Goal: Transaction & Acquisition: Purchase product/service

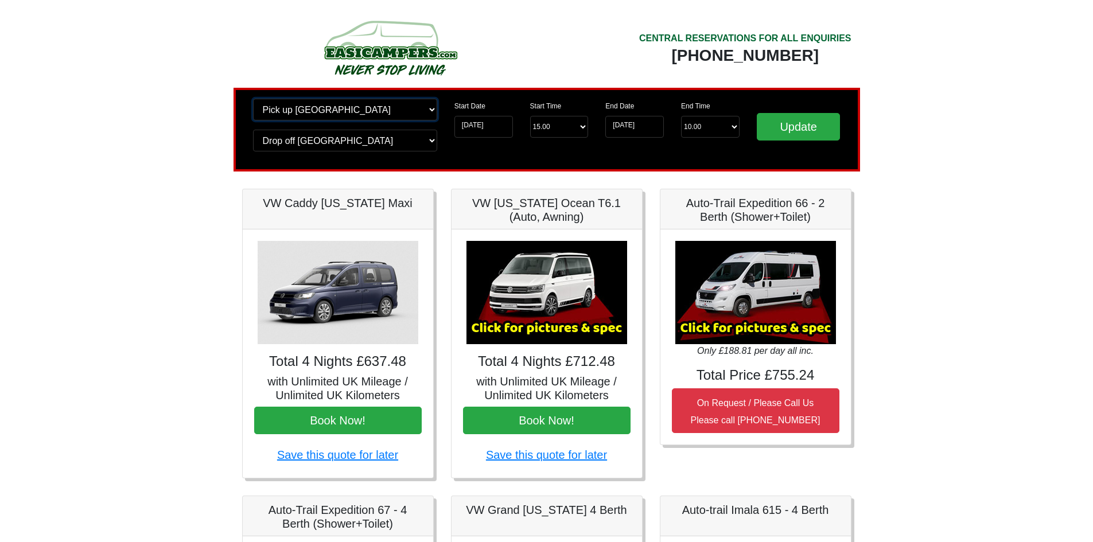
click at [387, 116] on select "Change pick up location? Pick up Edinburgh Birmingham Airport Blackburn Lancash…" at bounding box center [345, 110] width 184 height 22
select select "MAN"
click at [253, 99] on select "Change pick up location? Pick up Edinburgh Birmingham Airport Blackburn Lancash…" at bounding box center [345, 110] width 184 height 22
click at [803, 118] on input "Update" at bounding box center [799, 127] width 84 height 28
click at [372, 149] on select "Change drop off location? Drop off Edinburgh Birmingham Airport Blackburn Lanca…" at bounding box center [345, 141] width 184 height 22
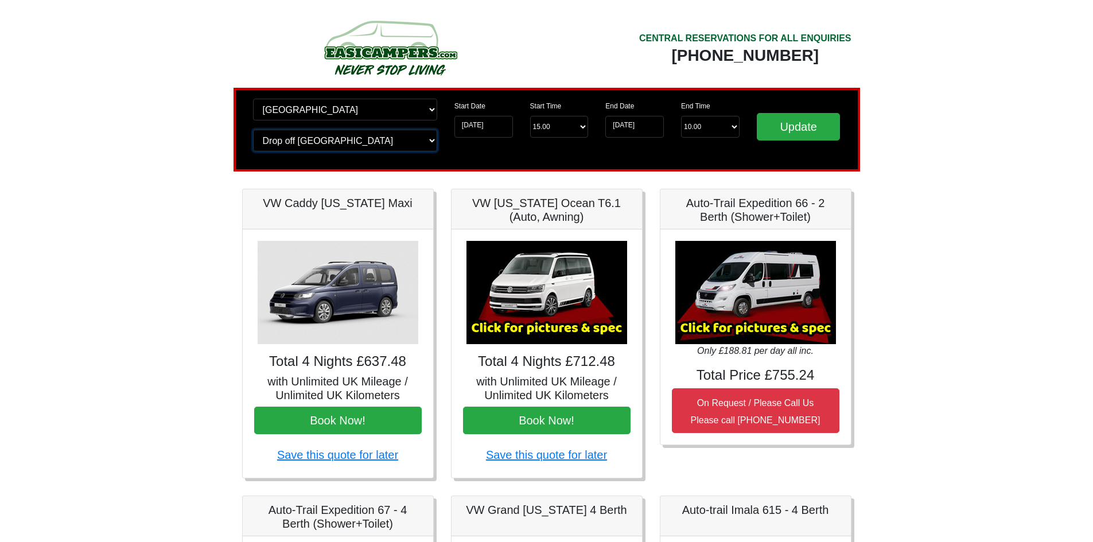
select select "MAN"
click at [253, 130] on select "Change drop off location? Drop off Edinburgh Birmingham Airport Blackburn Lanca…" at bounding box center [345, 141] width 184 height 22
click at [806, 127] on input "Update" at bounding box center [799, 127] width 84 height 28
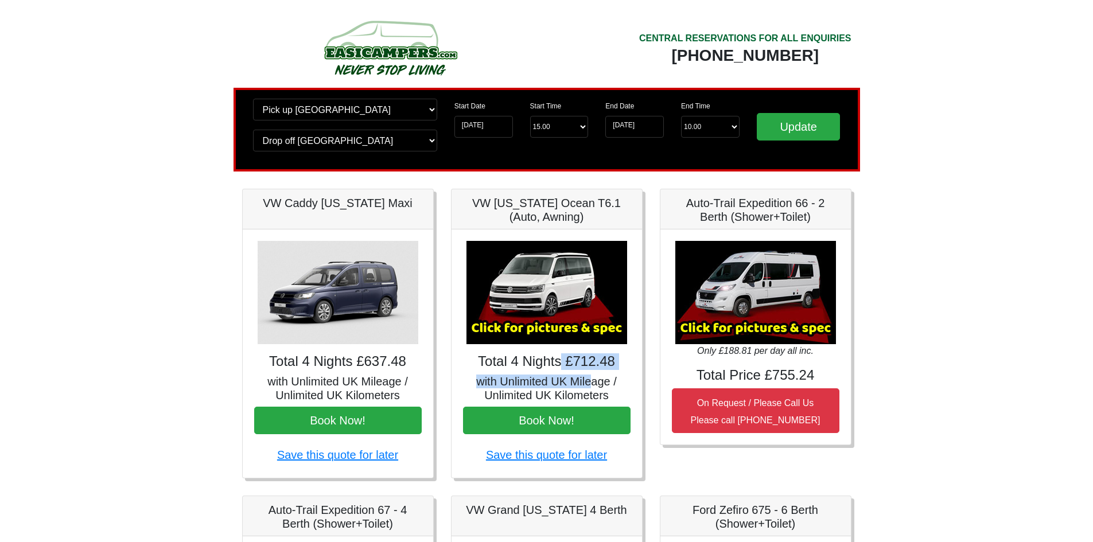
drag, startPoint x: 568, startPoint y: 372, endPoint x: 600, endPoint y: 379, distance: 32.8
click at [600, 379] on div "× VW [US_STATE] Ocean T6 Spec TECHNICAL DATA Engine: Diesel Transmission: DSG A…" at bounding box center [546, 353] width 190 height 248
click at [632, 369] on div "× VW California Ocean T6 Spec TECHNICAL DATA Engine: Diesel Transmission: DSG A…" at bounding box center [546, 353] width 190 height 248
drag, startPoint x: 625, startPoint y: 362, endPoint x: 566, endPoint y: 366, distance: 59.2
click at [566, 366] on h4 "Total 4 Nights £712.48" at bounding box center [546, 361] width 167 height 17
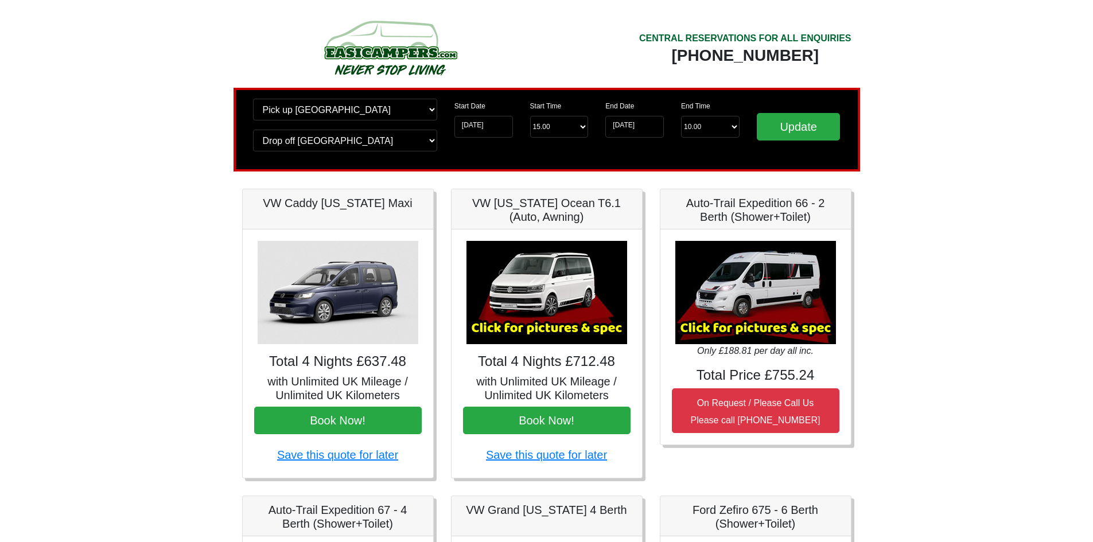
click at [619, 375] on h5 "with Unlimited UK Mileage / Unlimited UK Kilometers" at bounding box center [546, 389] width 167 height 28
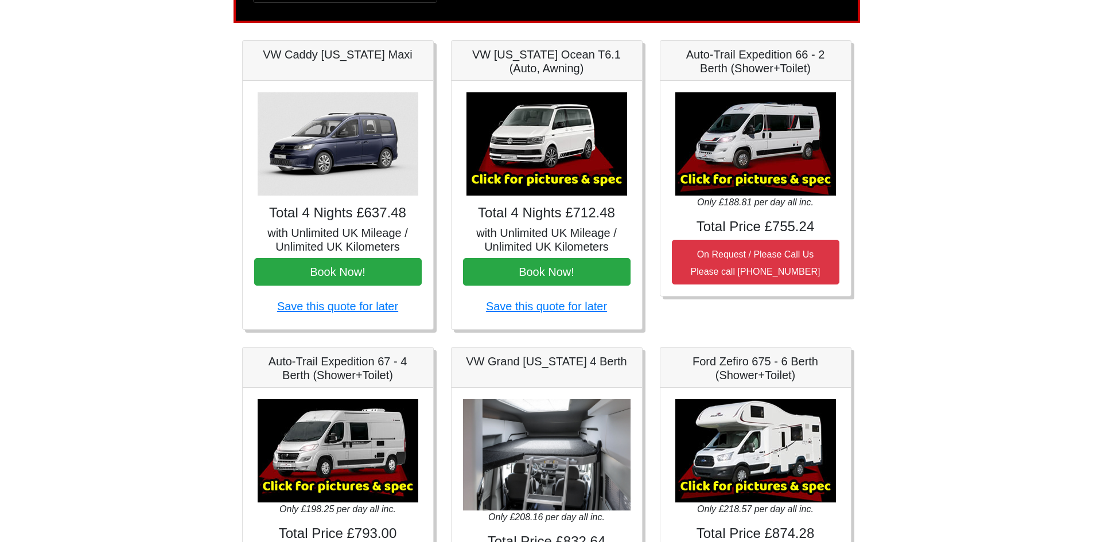
scroll to position [20, 0]
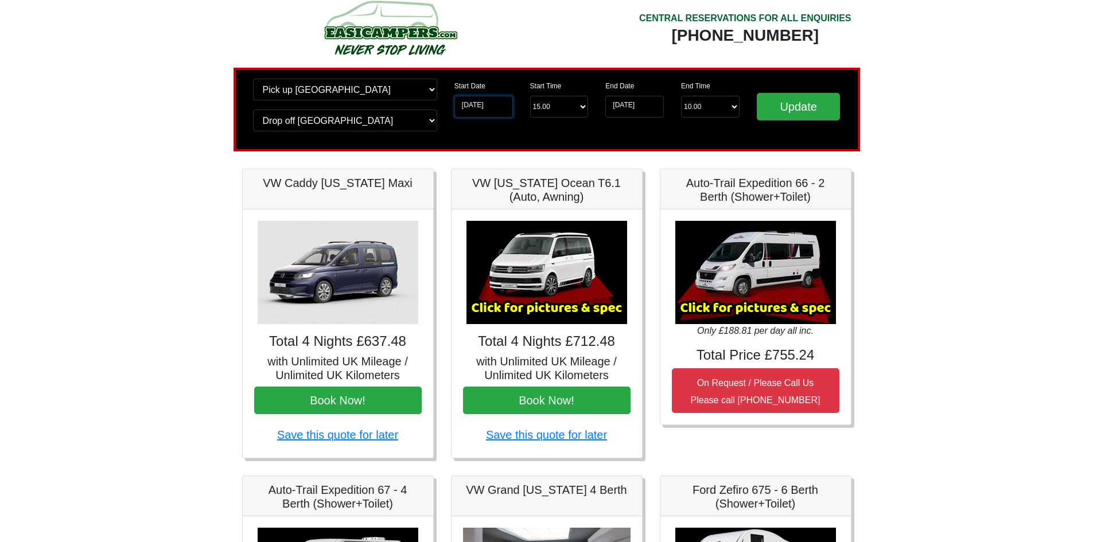
click at [502, 108] on input "[DATE]" at bounding box center [483, 107] width 59 height 22
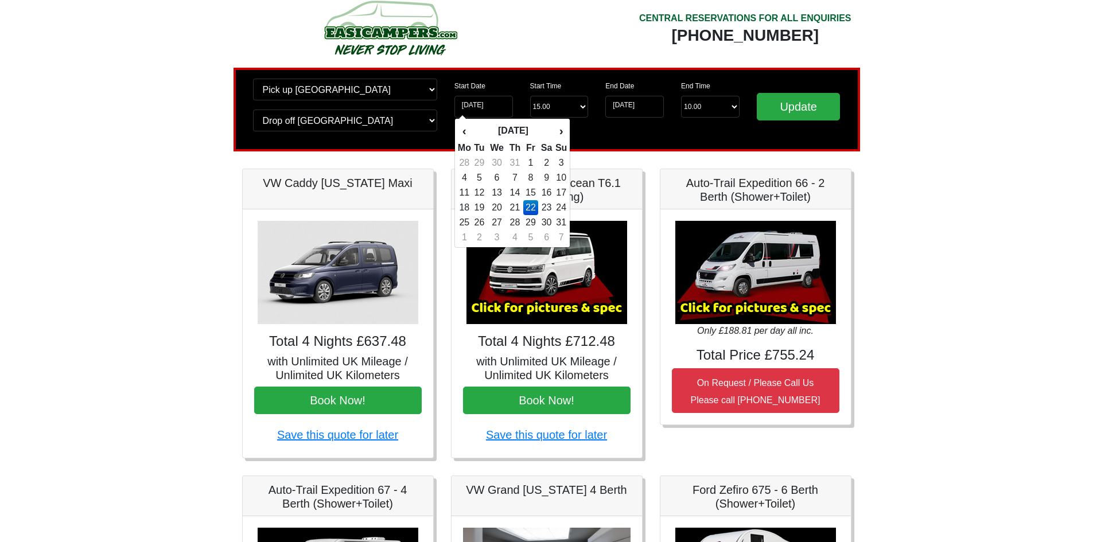
click at [539, 208] on td "22" at bounding box center [530, 207] width 15 height 15
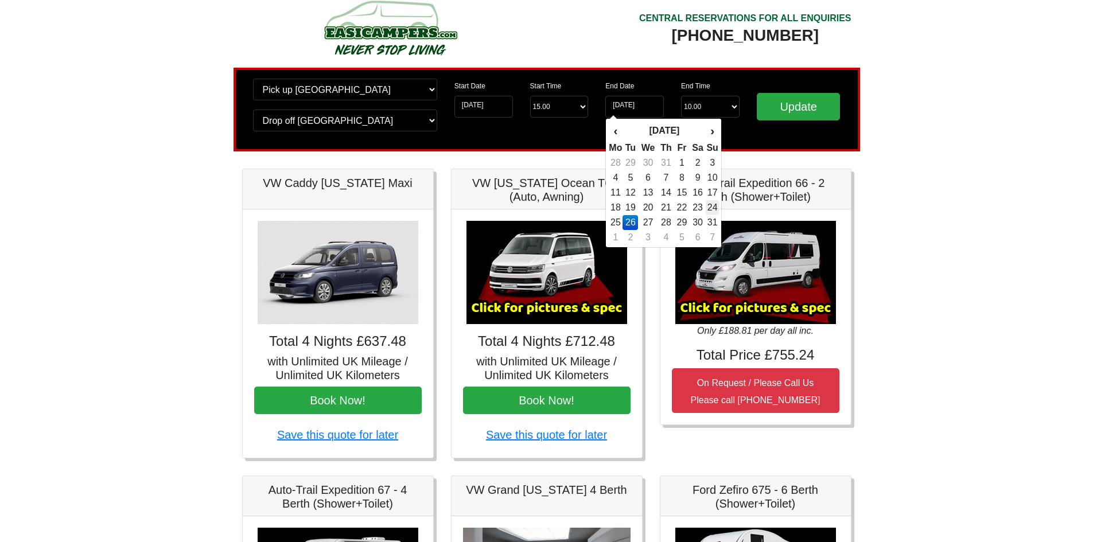
click at [713, 208] on td "24" at bounding box center [711, 207] width 13 height 15
type input "24-08-2025"
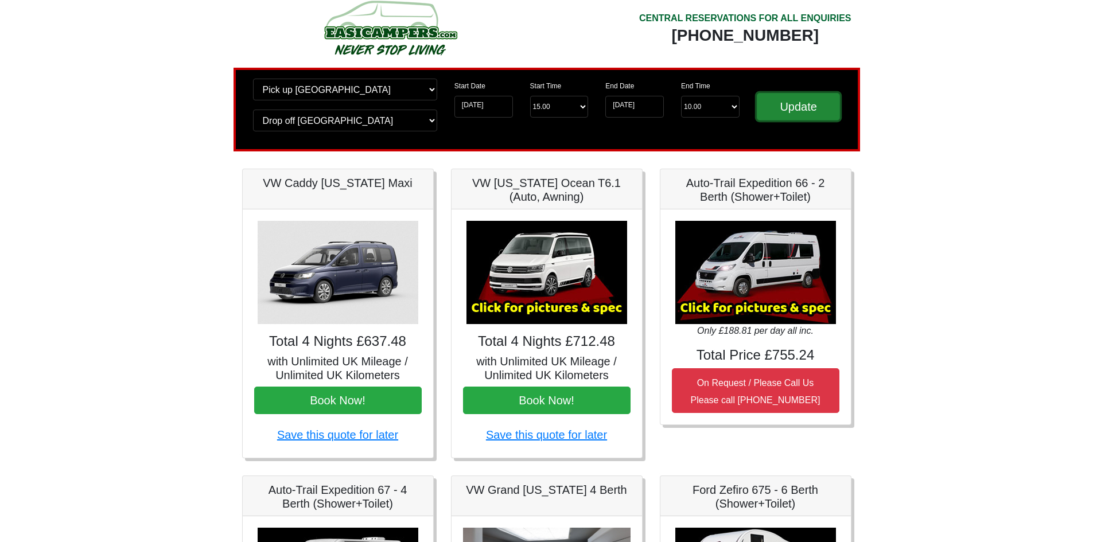
click at [789, 110] on input "Update" at bounding box center [799, 107] width 84 height 28
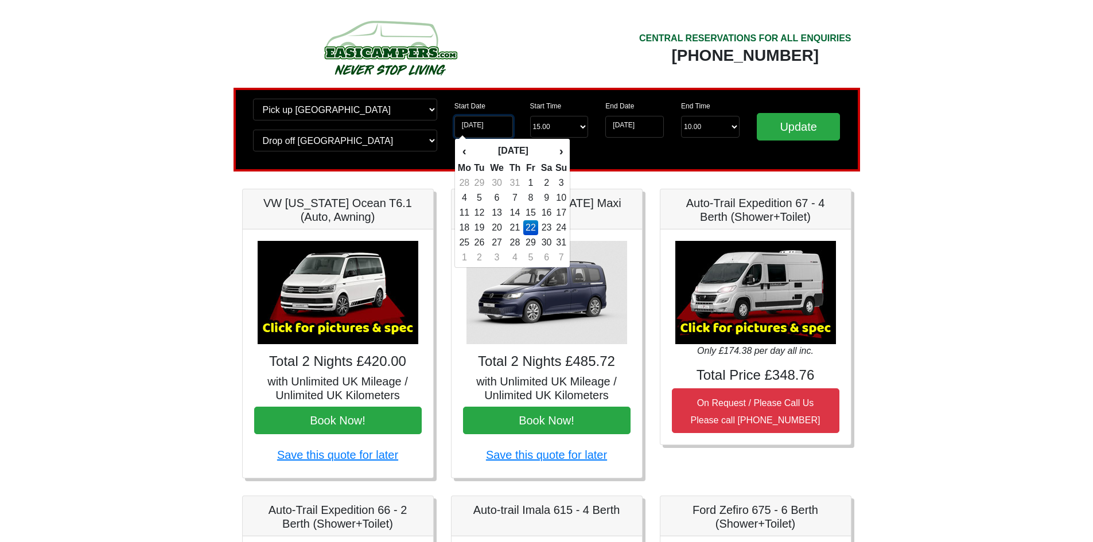
click at [494, 130] on input "[DATE]" at bounding box center [483, 127] width 59 height 22
click at [547, 227] on td "23" at bounding box center [546, 227] width 17 height 15
type input "23-08-2025"
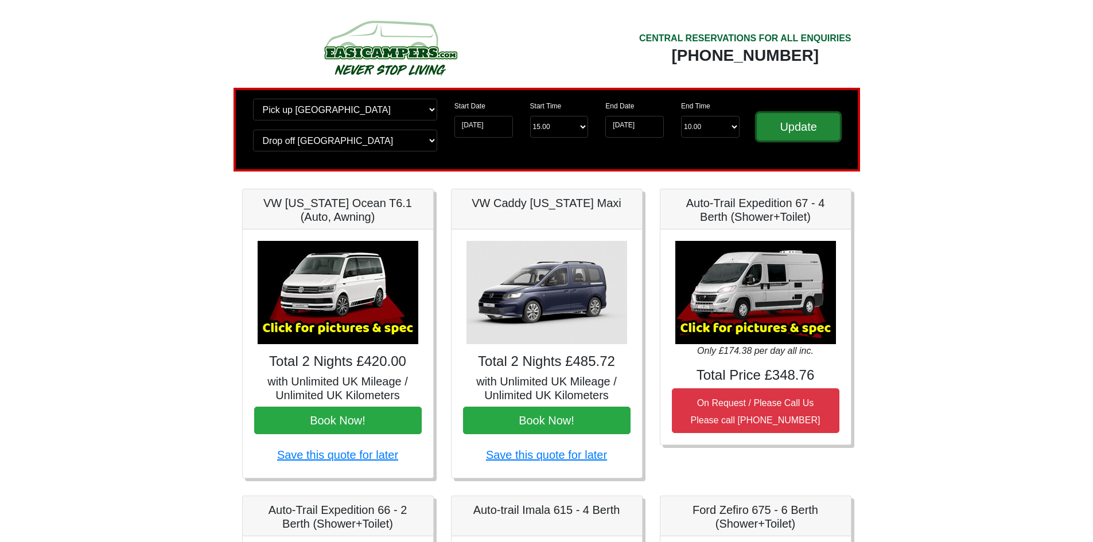
click at [814, 115] on input "Update" at bounding box center [799, 127] width 84 height 28
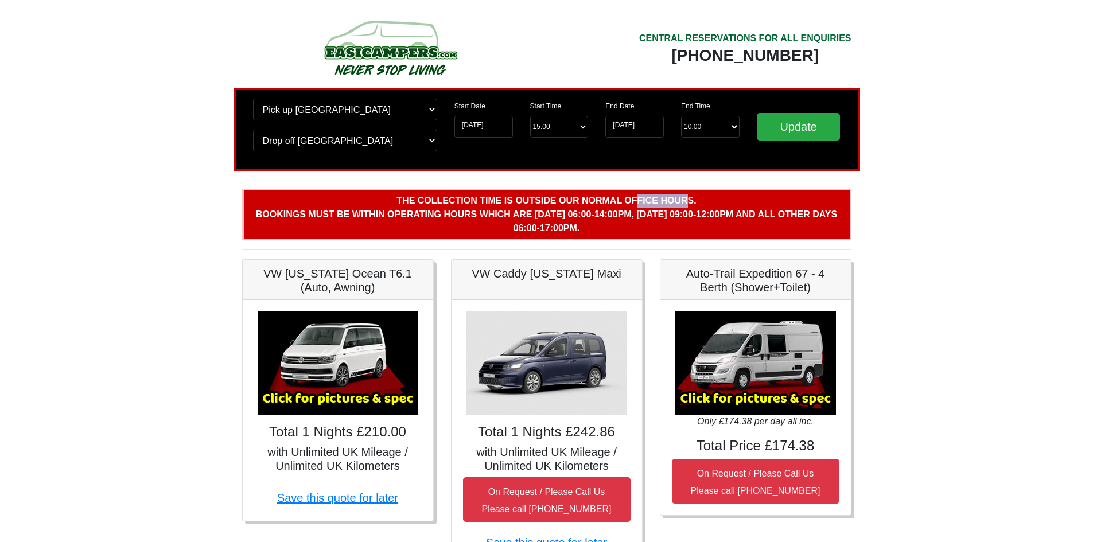
drag, startPoint x: 641, startPoint y: 201, endPoint x: 697, endPoint y: 203, distance: 55.7
click at [681, 204] on b "The collection time is outside our normal office hours. Bookings must be within…" at bounding box center [546, 214] width 581 height 37
click at [710, 203] on p "The collection time is outside our normal office hours. Bookings must be within…" at bounding box center [546, 215] width 609 height 52
drag, startPoint x: 416, startPoint y: 212, endPoint x: 531, endPoint y: 210, distance: 115.3
click at [531, 210] on p "The collection time is outside our normal office hours. Bookings must be within…" at bounding box center [546, 215] width 609 height 52
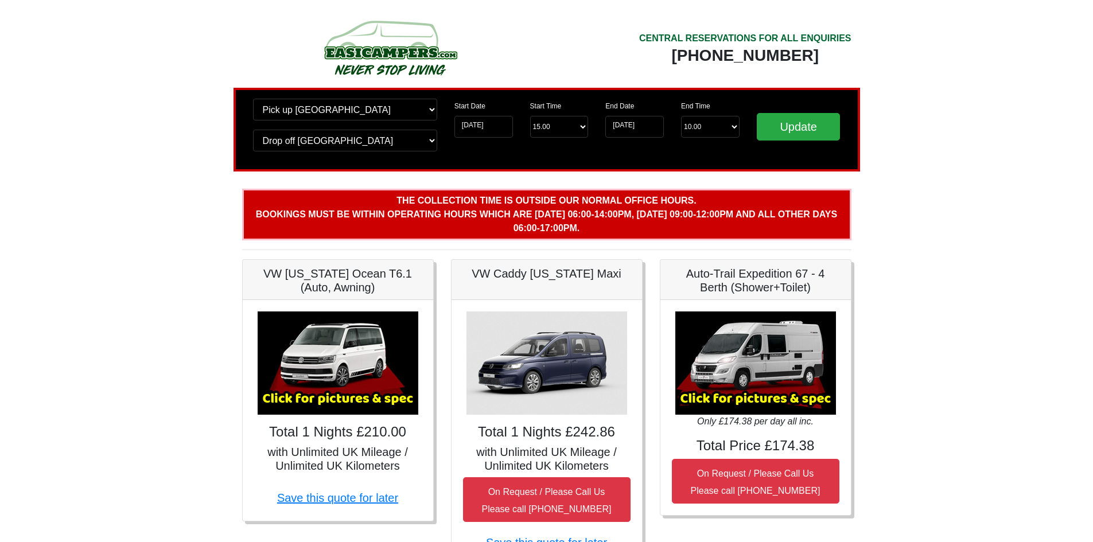
drag, startPoint x: 590, startPoint y: 219, endPoint x: 669, endPoint y: 226, distance: 78.9
click at [591, 219] on b "The collection time is outside our normal office hours. Bookings must be within…" at bounding box center [546, 214] width 581 height 37
click at [712, 216] on b "The collection time is outside our normal office hours. Bookings must be within…" at bounding box center [546, 214] width 581 height 37
click at [482, 122] on input "23-08-2025" at bounding box center [483, 127] width 59 height 22
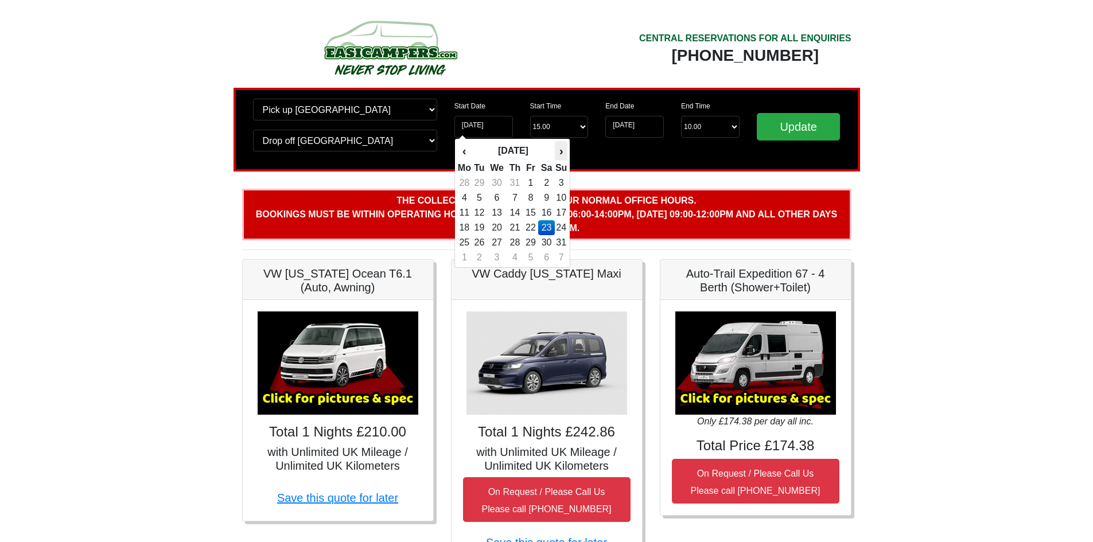
click at [561, 152] on th "›" at bounding box center [561, 151] width 13 height 20
click at [395, 115] on select "Change pick up location? Pick up Manchester Airport Birmingham Airport Blackbur…" at bounding box center [345, 110] width 184 height 22
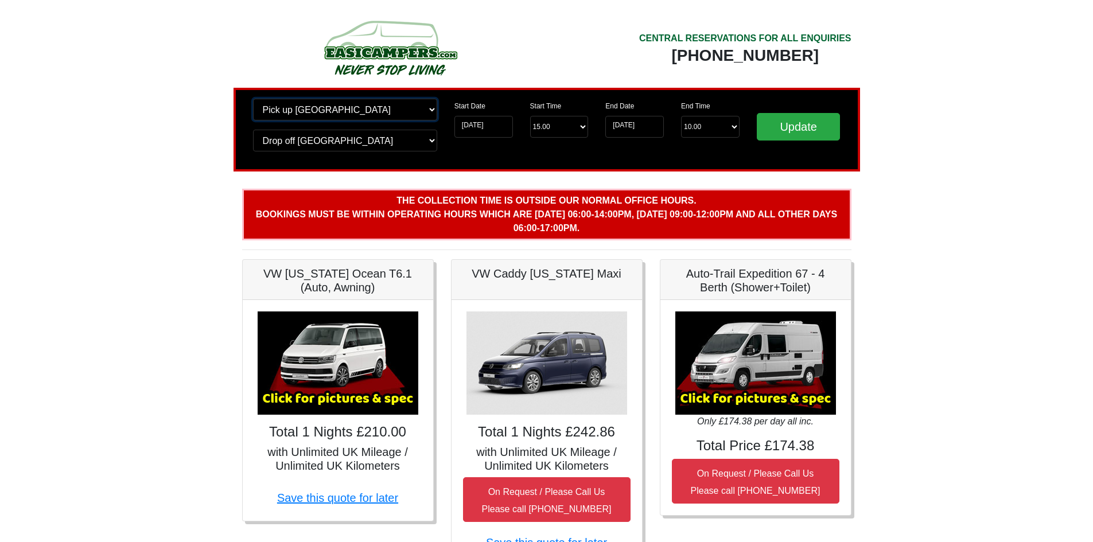
select select "EDI"
click at [253, 99] on select "Change pick up location? Pick up Manchester Airport Birmingham Airport Blackbur…" at bounding box center [345, 110] width 184 height 22
click at [397, 157] on div "Change pick up location? Pick up Manchester Airport Birmingham Airport Blackbur…" at bounding box center [344, 130] width 201 height 62
click at [407, 134] on select "Change drop off location? Drop off Manchester Airport Birmingham Airport Blackb…" at bounding box center [345, 141] width 184 height 22
select select "EDI"
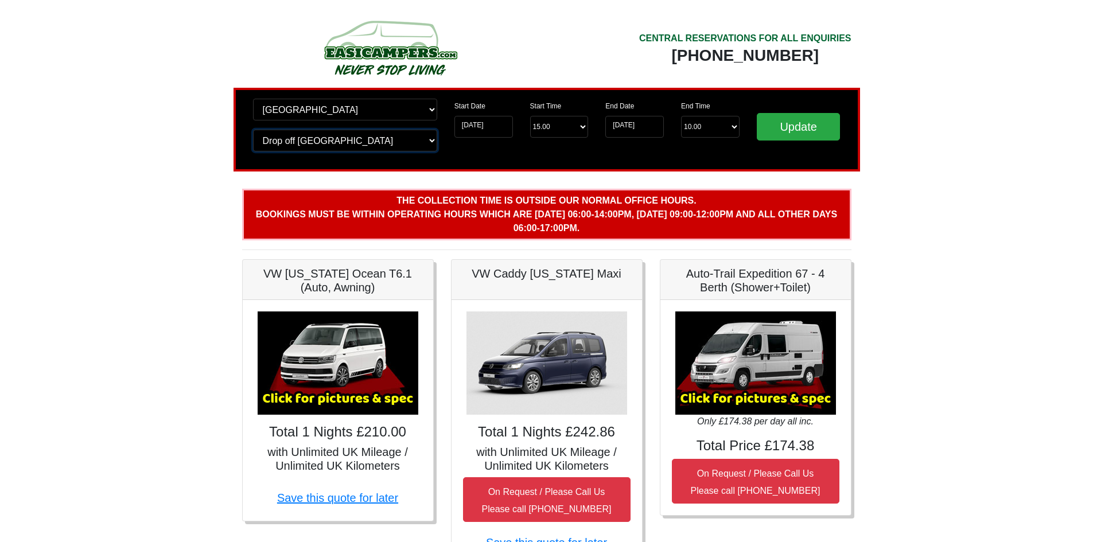
click at [253, 130] on select "Change drop off location? Drop off Manchester Airport Birmingham Airport Blackb…" at bounding box center [345, 141] width 184 height 22
click at [505, 125] on input "23-08-2025" at bounding box center [483, 127] width 59 height 22
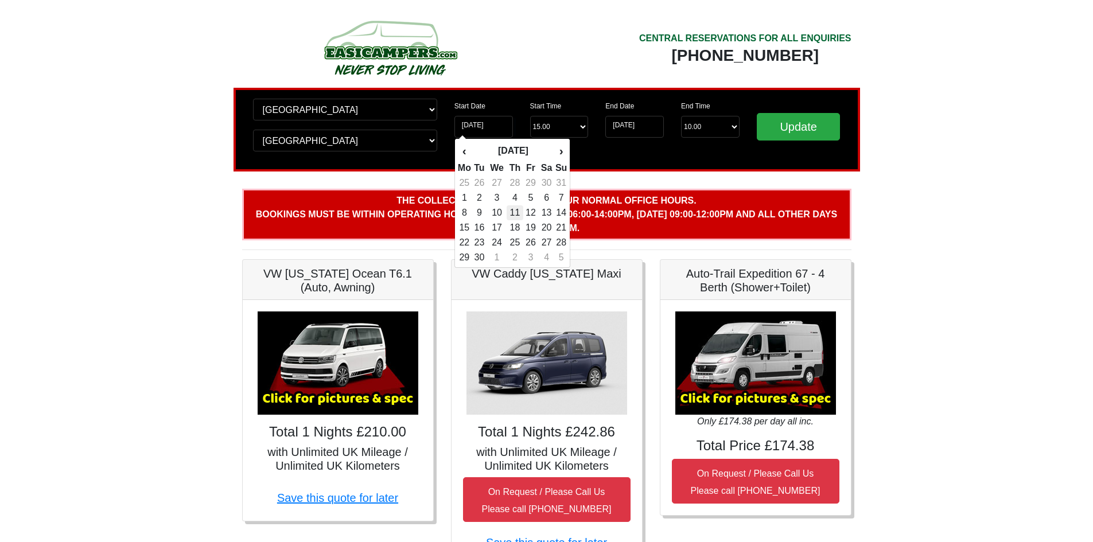
click at [522, 209] on td "11" at bounding box center [514, 212] width 17 height 15
type input "11-09-2025"
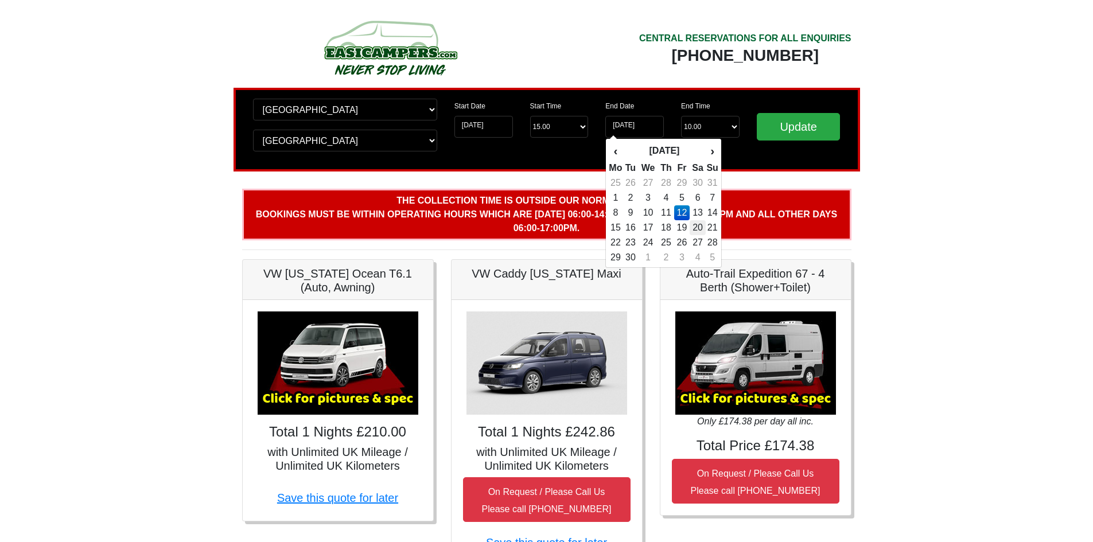
click at [695, 227] on td "20" at bounding box center [697, 227] width 17 height 15
type input "20-09-2025"
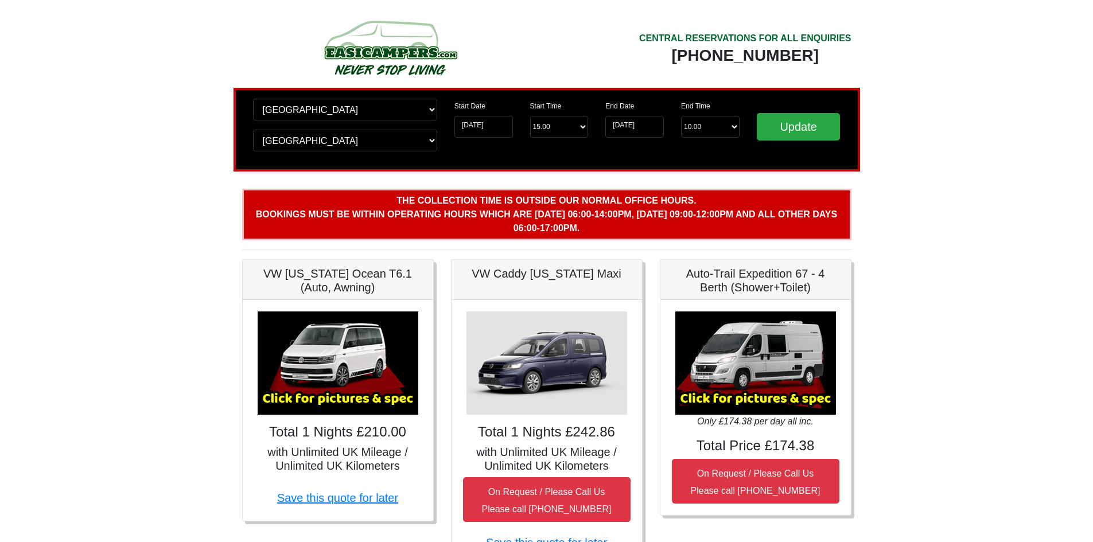
click at [803, 111] on div "Update" at bounding box center [798, 130] width 101 height 62
click at [800, 121] on input "Update" at bounding box center [799, 127] width 84 height 28
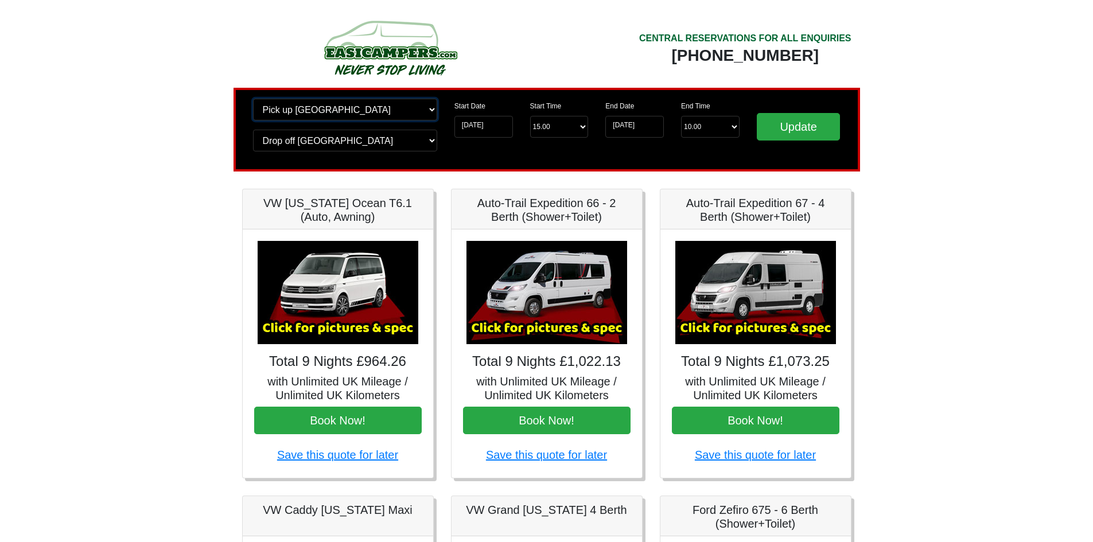
click at [419, 115] on select "Change pick up location? Pick up [GEOGRAPHIC_DATA] [GEOGRAPHIC_DATA] [GEOGRAPHI…" at bounding box center [345, 110] width 184 height 22
select select "MAN"
click at [253, 99] on select "Change pick up location? Pick up [GEOGRAPHIC_DATA] [GEOGRAPHIC_DATA] [GEOGRAPHI…" at bounding box center [345, 110] width 184 height 22
click at [372, 137] on select "Change drop off location? Drop off [GEOGRAPHIC_DATA] [GEOGRAPHIC_DATA] [GEOGRAP…" at bounding box center [345, 141] width 184 height 22
select select "MAN"
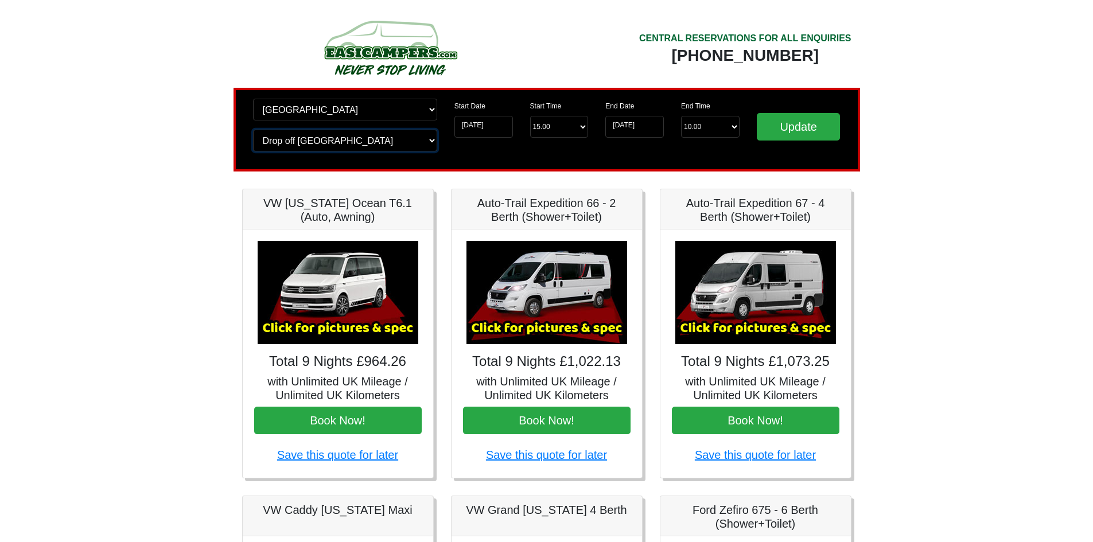
click at [253, 130] on select "Change drop off location? Drop off [GEOGRAPHIC_DATA] [GEOGRAPHIC_DATA] [GEOGRAP…" at bounding box center [345, 141] width 184 height 22
click at [805, 132] on input "Update" at bounding box center [799, 127] width 84 height 28
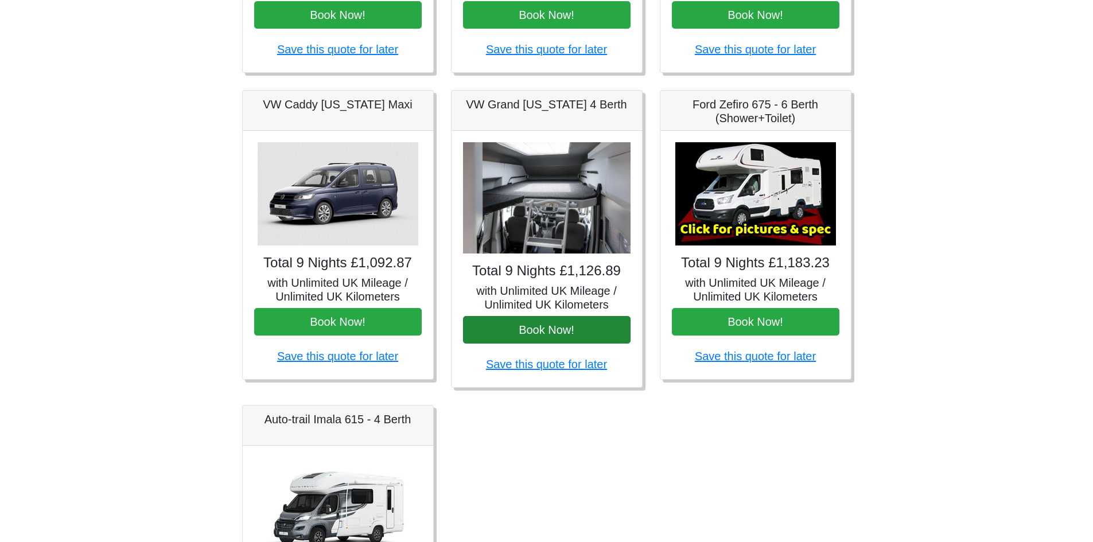
scroll to position [401, 0]
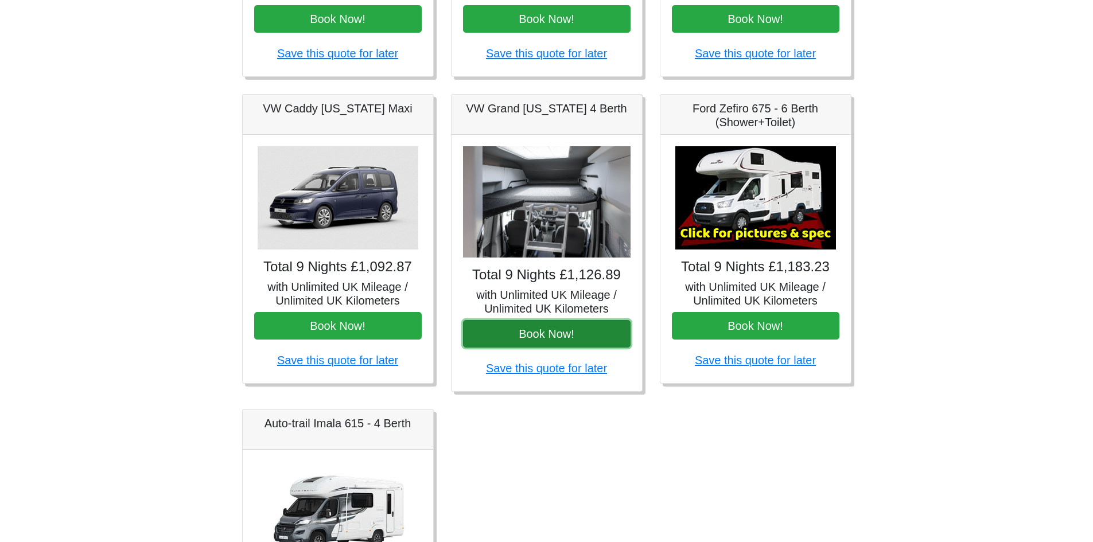
click at [570, 326] on button "Book Now!" at bounding box center [546, 334] width 167 height 28
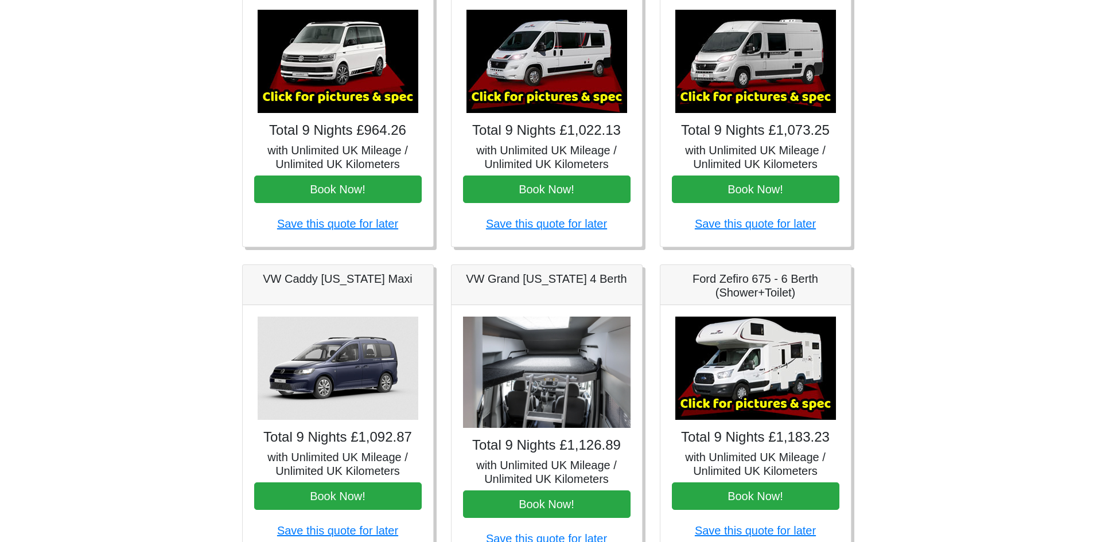
scroll to position [57, 0]
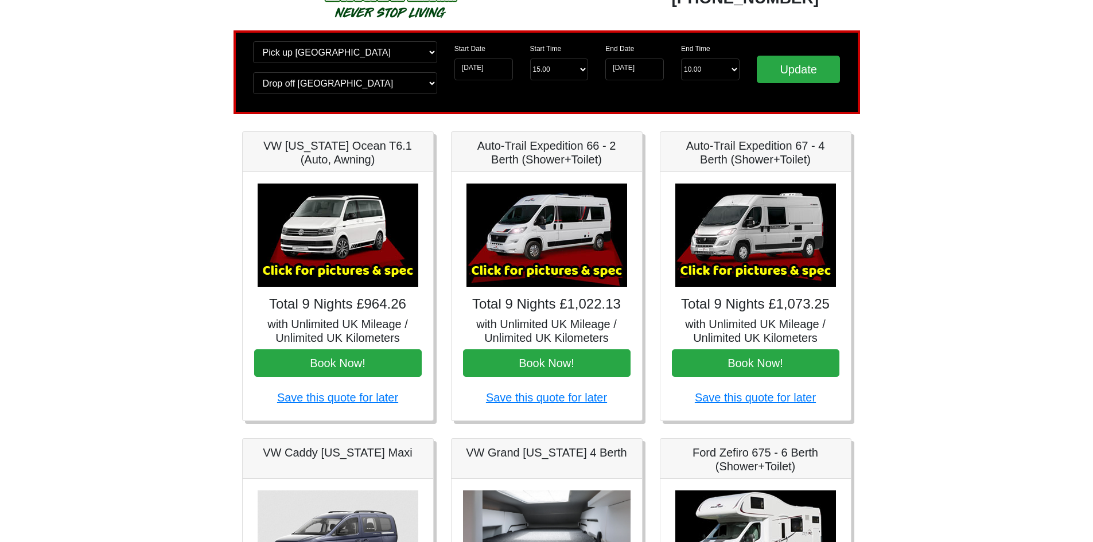
click at [380, 254] on img at bounding box center [338, 235] width 161 height 103
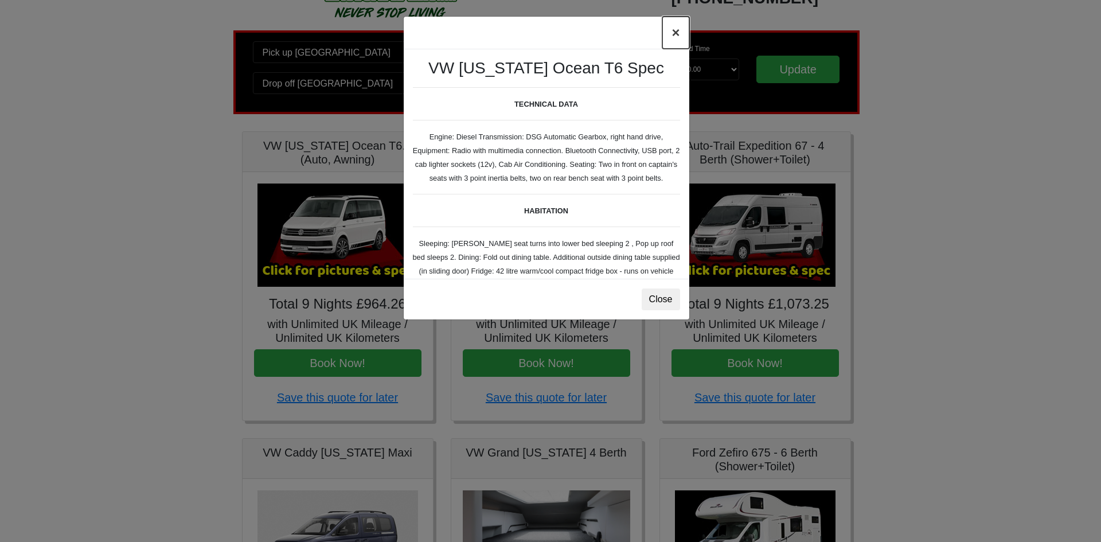
click at [670, 33] on button "×" at bounding box center [675, 33] width 26 height 32
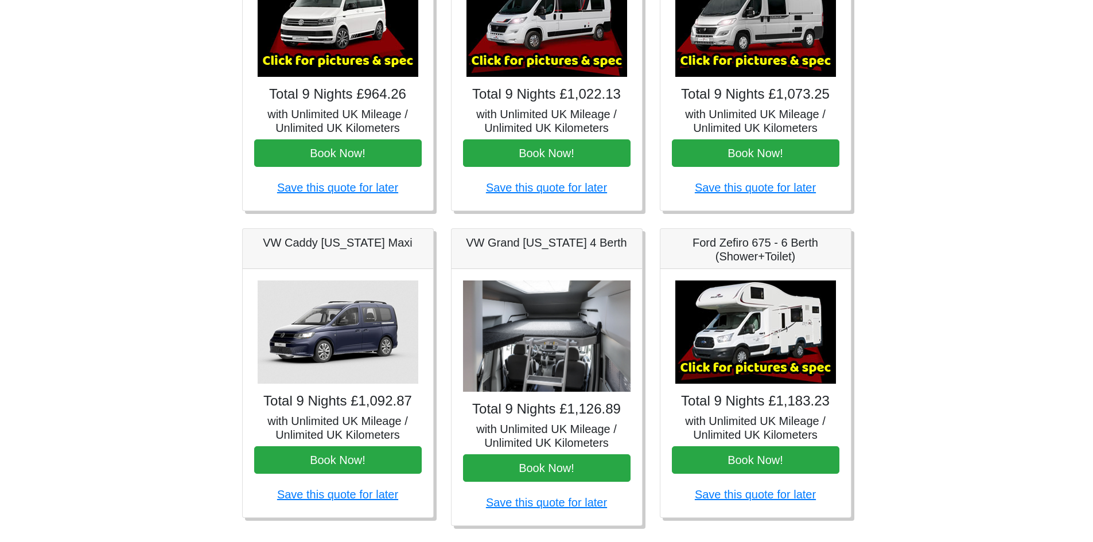
scroll to position [287, 0]
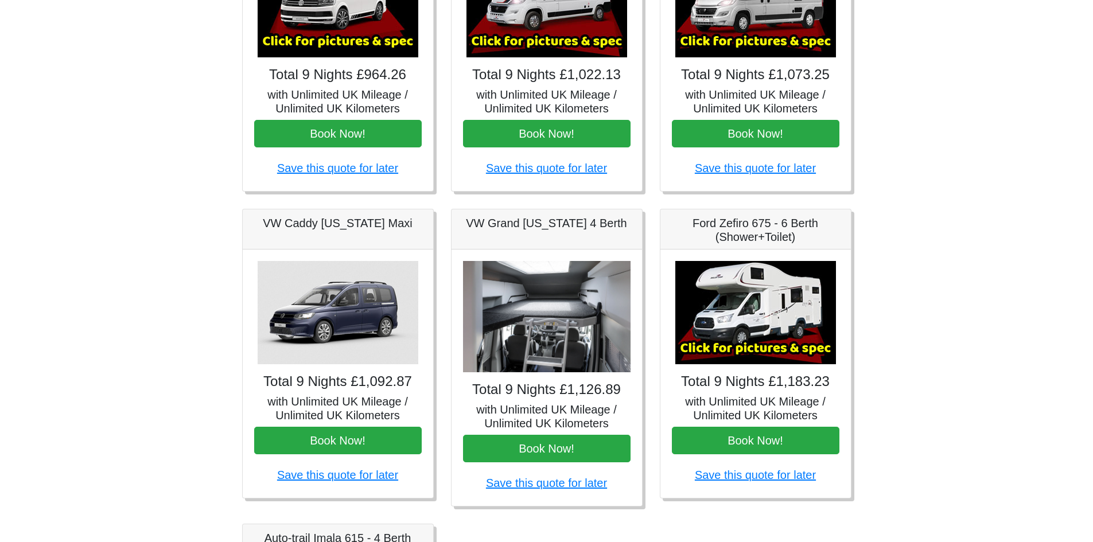
click at [570, 348] on img at bounding box center [546, 317] width 167 height 112
click at [587, 302] on img at bounding box center [546, 317] width 167 height 112
click at [583, 241] on div "VW Grand California 4 Berth" at bounding box center [546, 229] width 190 height 40
click at [594, 221] on h5 "VW Grand California 4 Berth" at bounding box center [546, 223] width 167 height 14
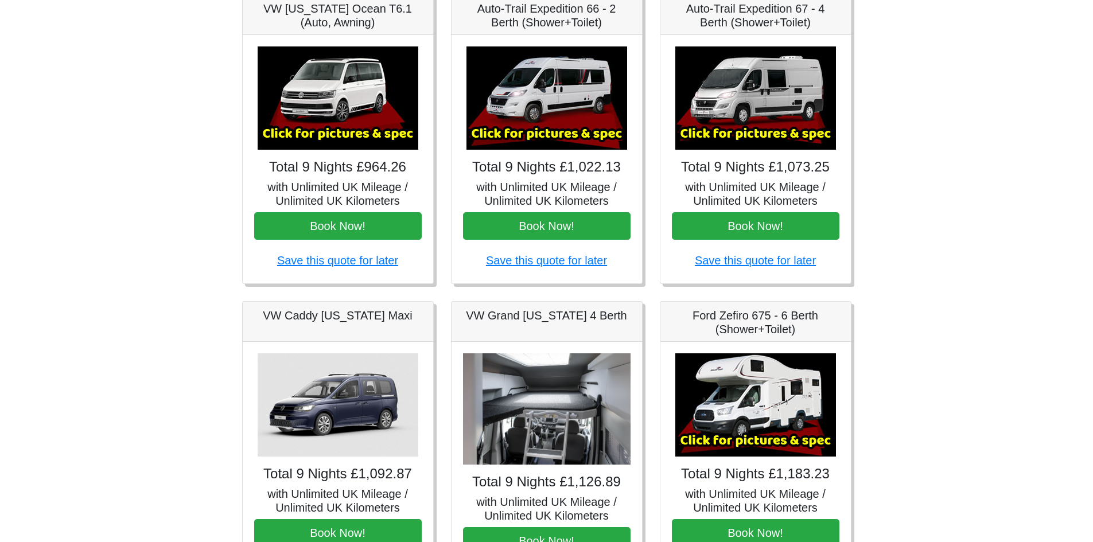
scroll to position [172, 0]
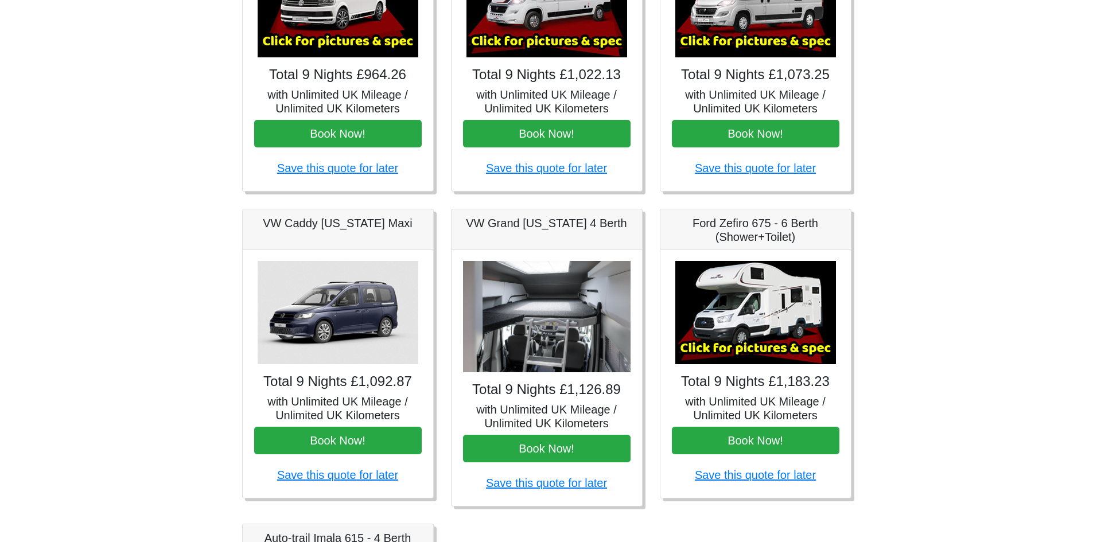
click at [529, 227] on h5 "VW Grand [US_STATE] 4 Berth" at bounding box center [546, 223] width 167 height 14
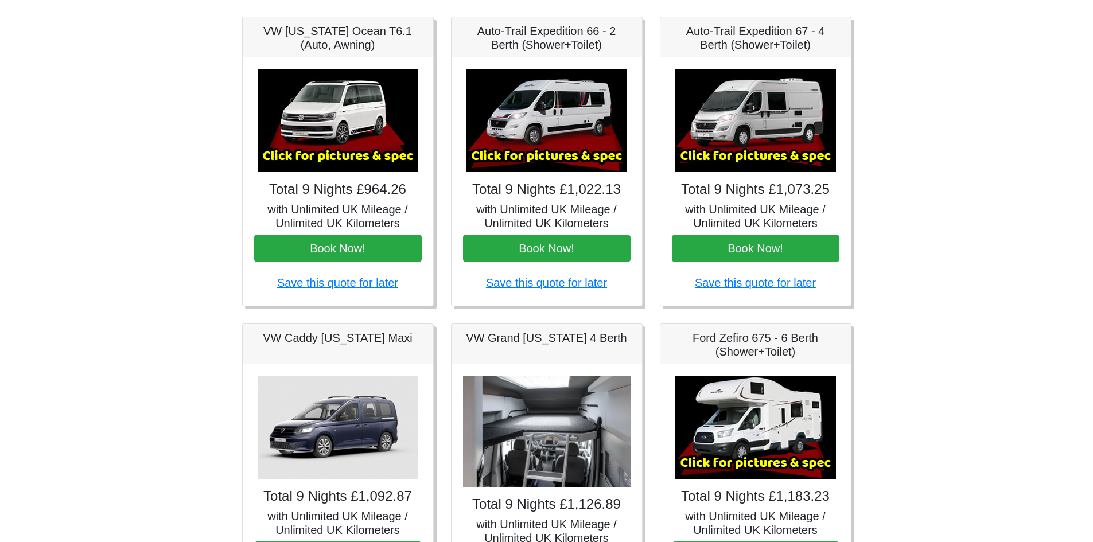
click at [400, 111] on img at bounding box center [338, 120] width 161 height 103
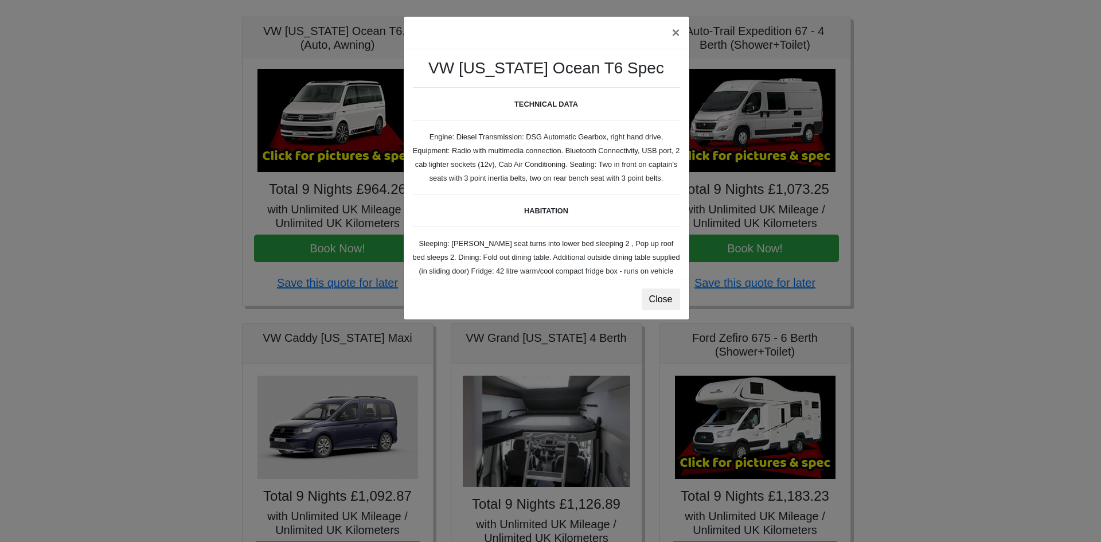
click at [341, 41] on div "× VW [US_STATE] Ocean T6 Spec TECHNICAL DATA Engine: Diesel Transmission: DSG A…" at bounding box center [550, 271] width 1101 height 542
click at [673, 31] on button "×" at bounding box center [675, 33] width 26 height 32
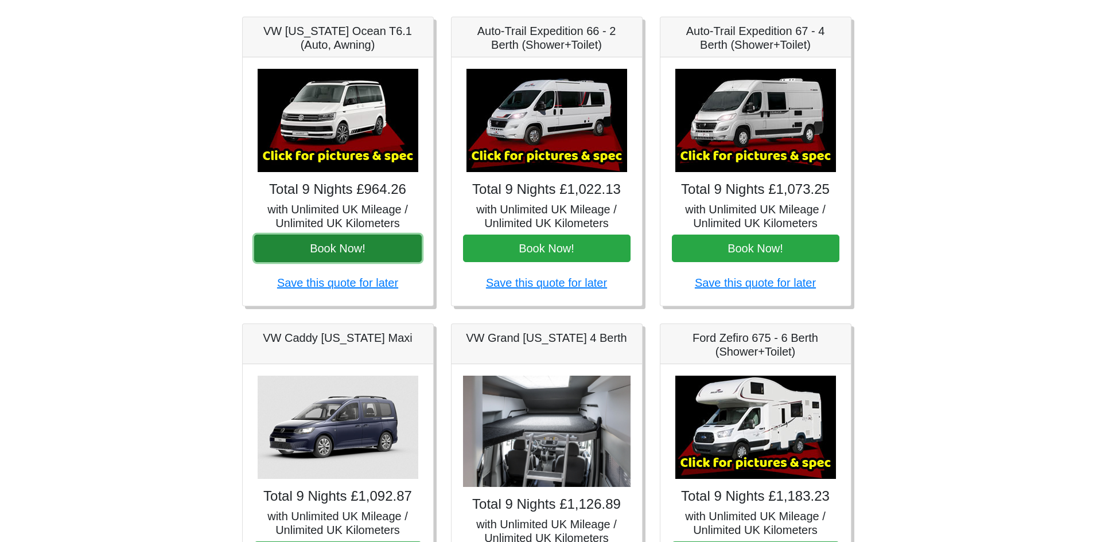
click at [380, 239] on button "Book Now!" at bounding box center [337, 249] width 167 height 28
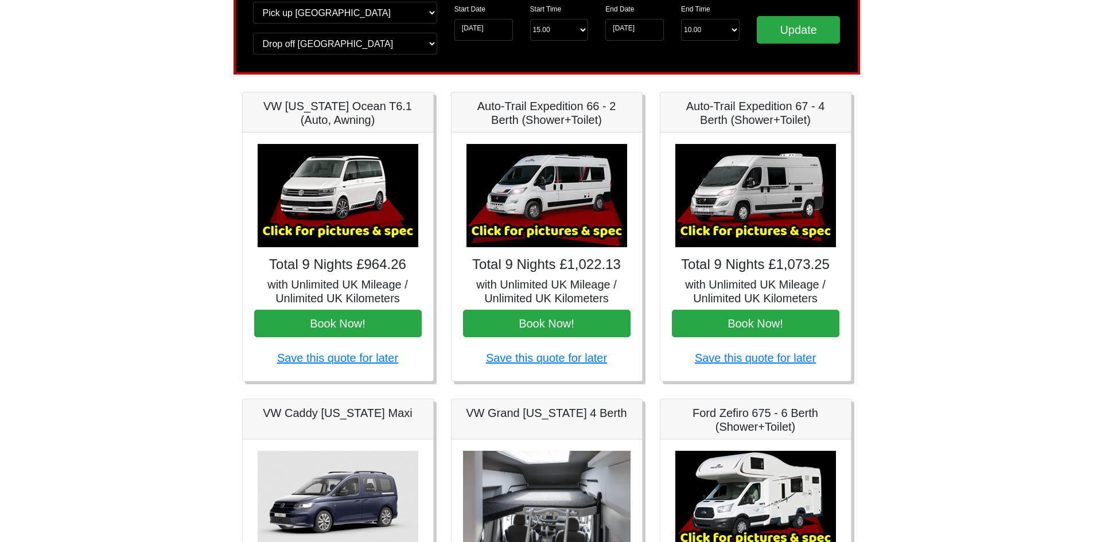
scroll to position [0, 0]
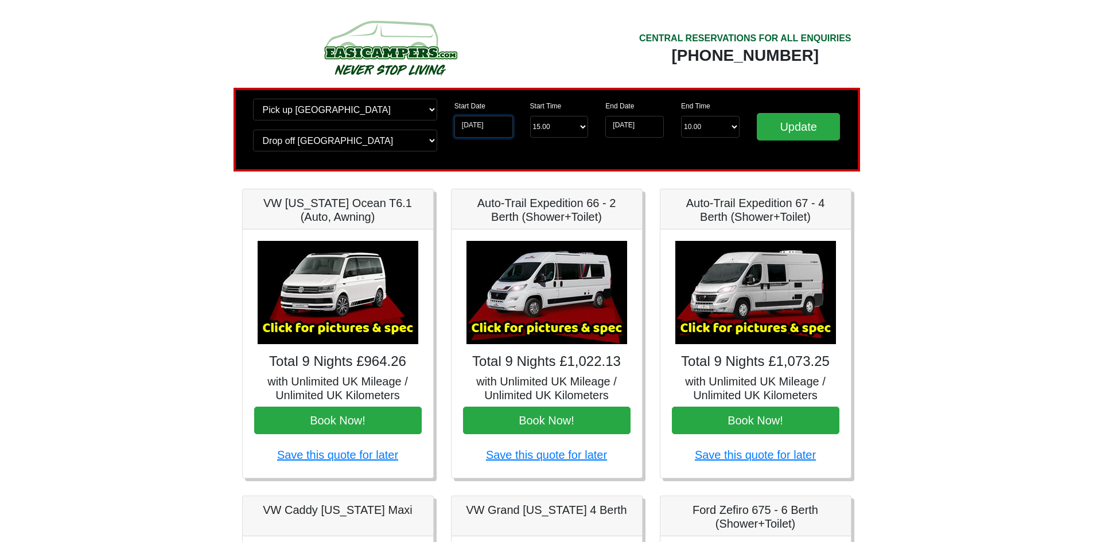
click at [480, 130] on input "[DATE]" at bounding box center [483, 127] width 59 height 22
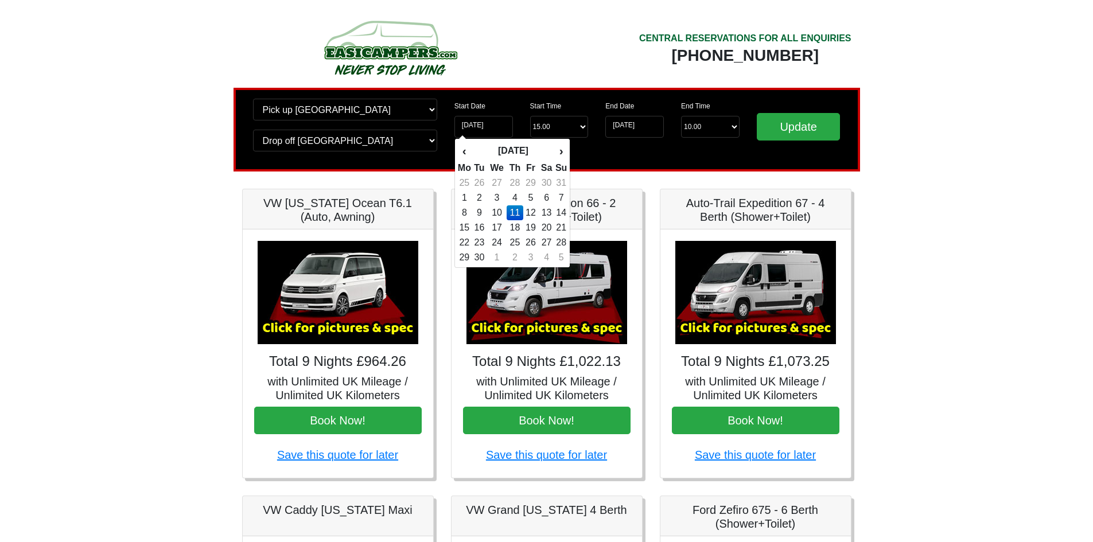
click at [518, 209] on td "11" at bounding box center [514, 212] width 17 height 15
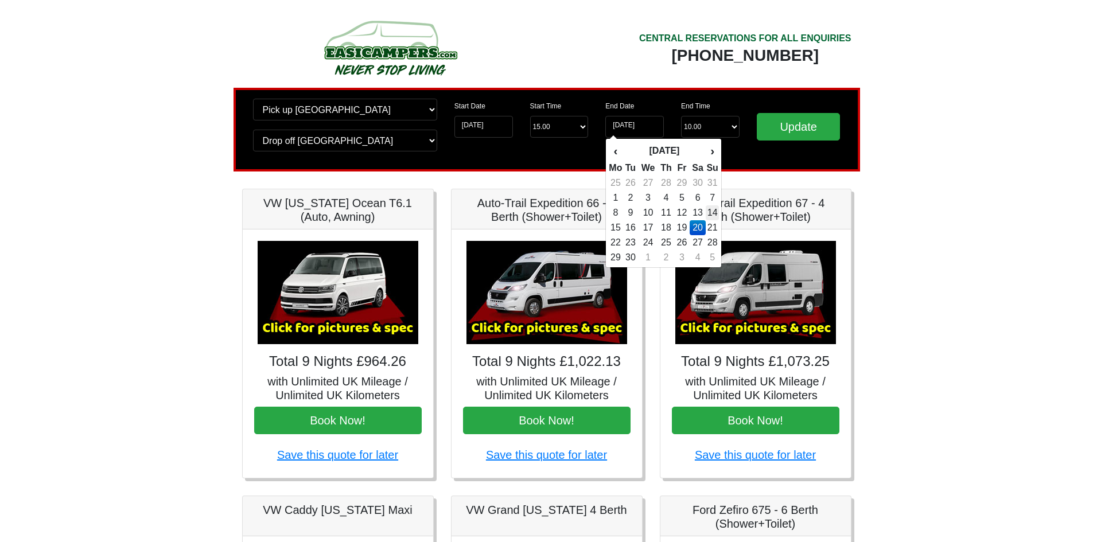
click at [711, 215] on td "14" at bounding box center [711, 212] width 13 height 15
type input "[DATE]"
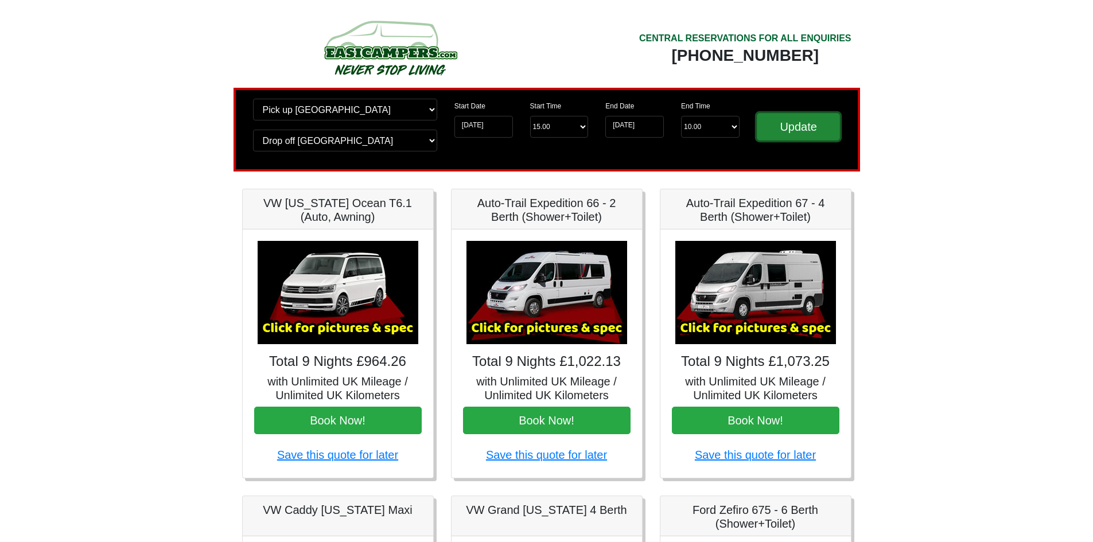
click at [812, 130] on input "Update" at bounding box center [799, 127] width 84 height 28
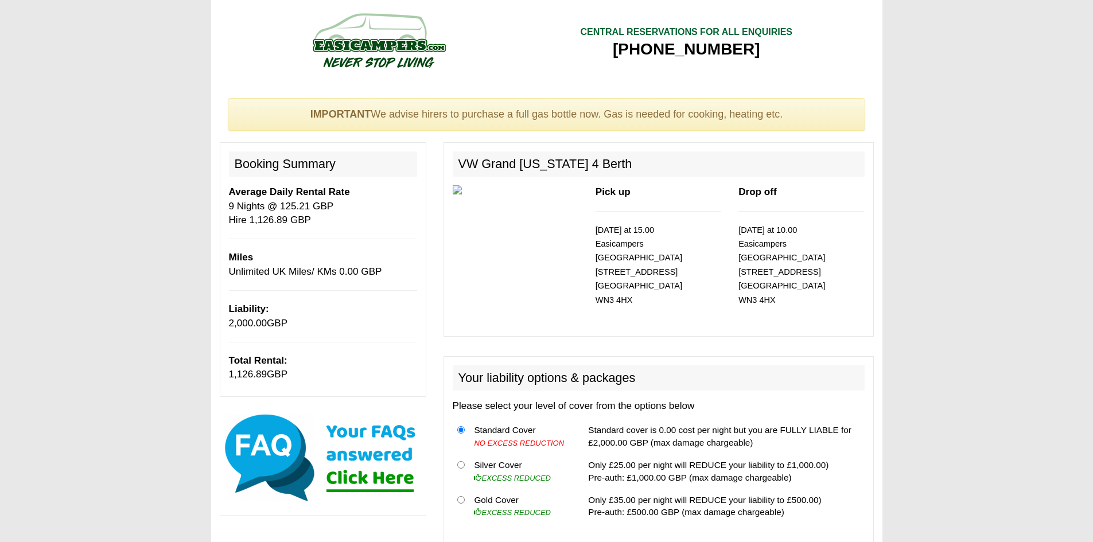
click at [548, 266] on div "Pick up [DATE] at 15.00 Easicampers [GEOGRAPHIC_DATA] [STREET_ADDRESS] Drop off…" at bounding box center [658, 256] width 429 height 142
click at [497, 187] on img at bounding box center [516, 189] width 126 height 9
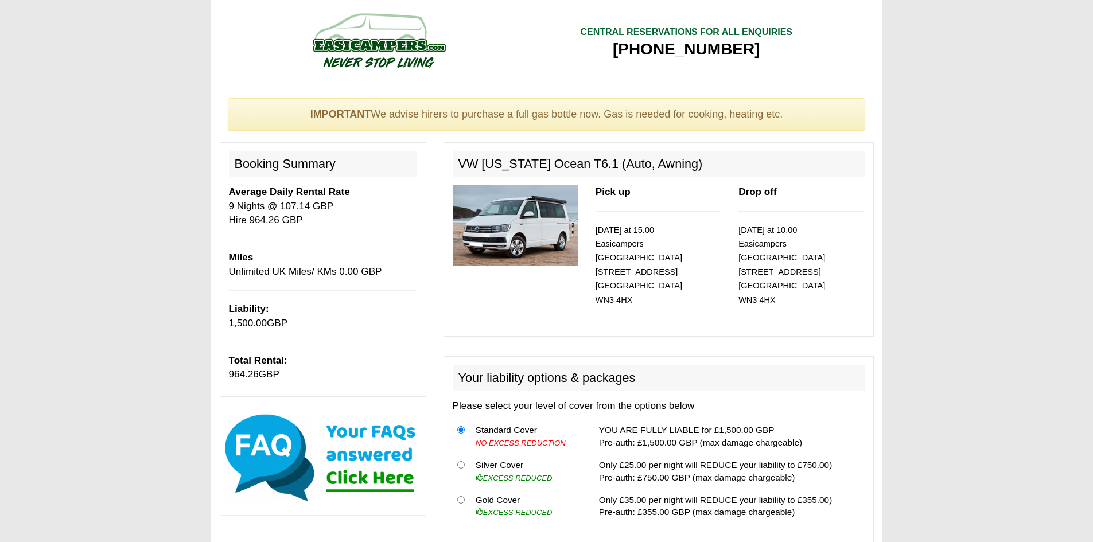
click at [525, 222] on img at bounding box center [516, 225] width 126 height 81
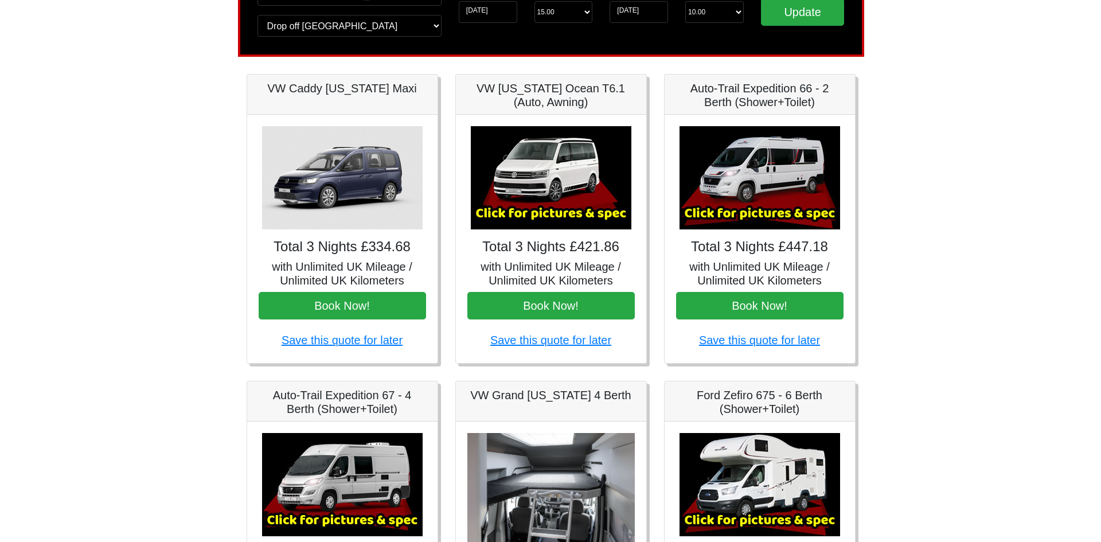
scroll to position [172, 0]
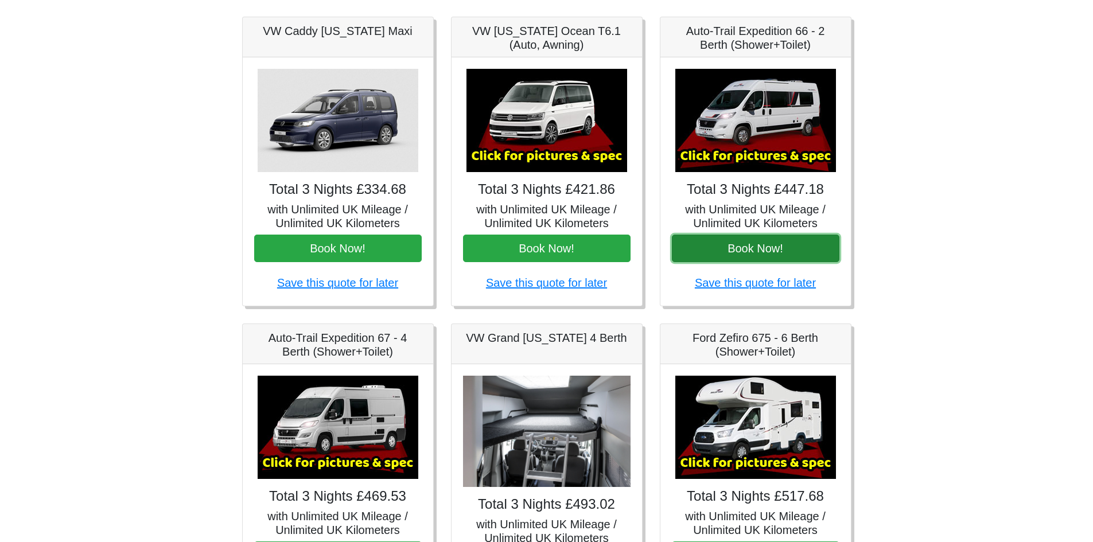
click at [759, 240] on button "Book Now!" at bounding box center [755, 249] width 167 height 28
click at [770, 105] on img at bounding box center [755, 120] width 161 height 103
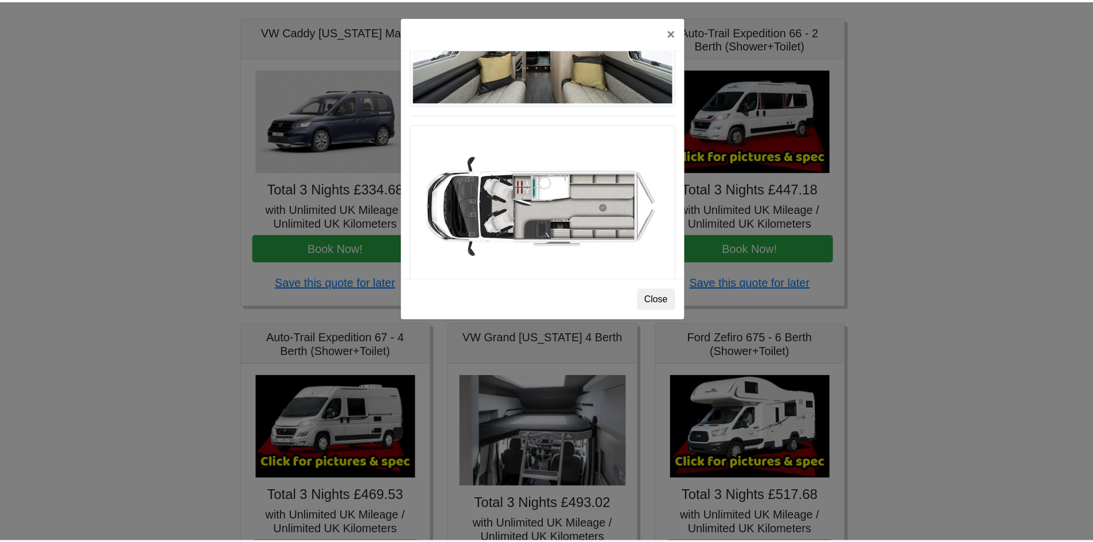
scroll to position [688, 0]
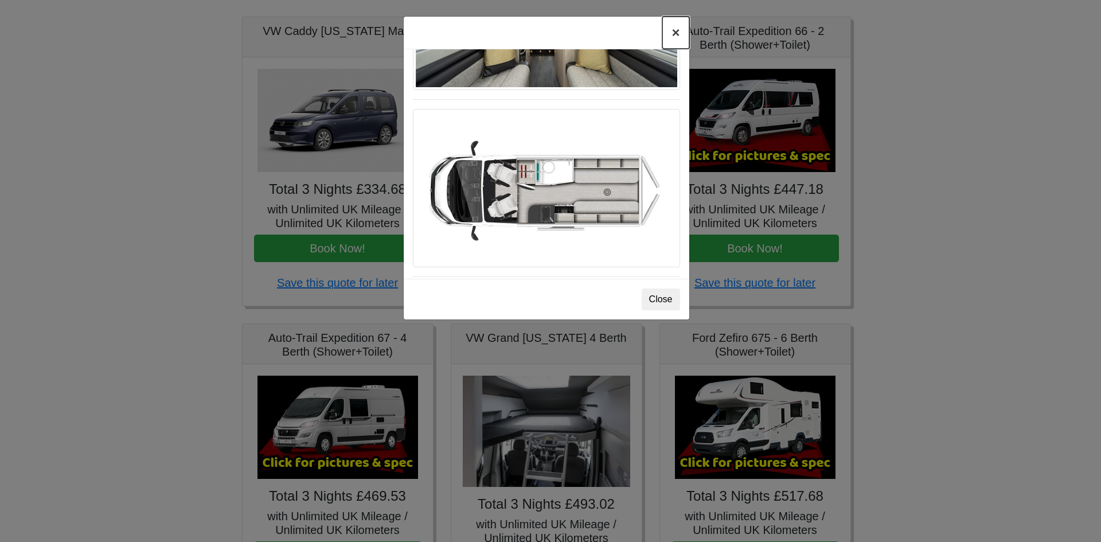
click at [673, 38] on button "×" at bounding box center [675, 33] width 26 height 32
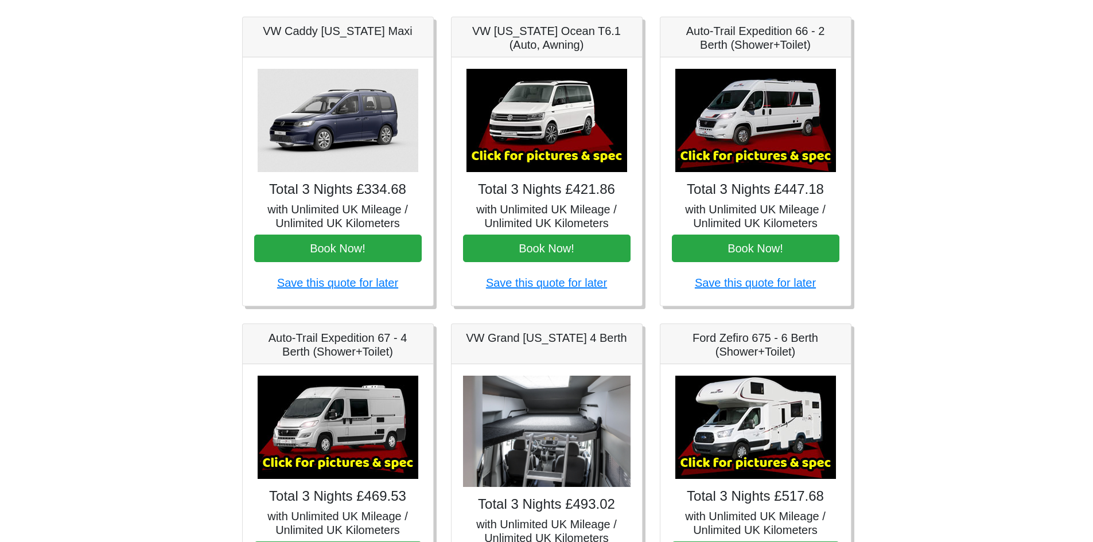
click at [769, 40] on h5 "Auto-Trail Expedition 66 - 2 Berth (Shower+Toilet)" at bounding box center [755, 38] width 167 height 28
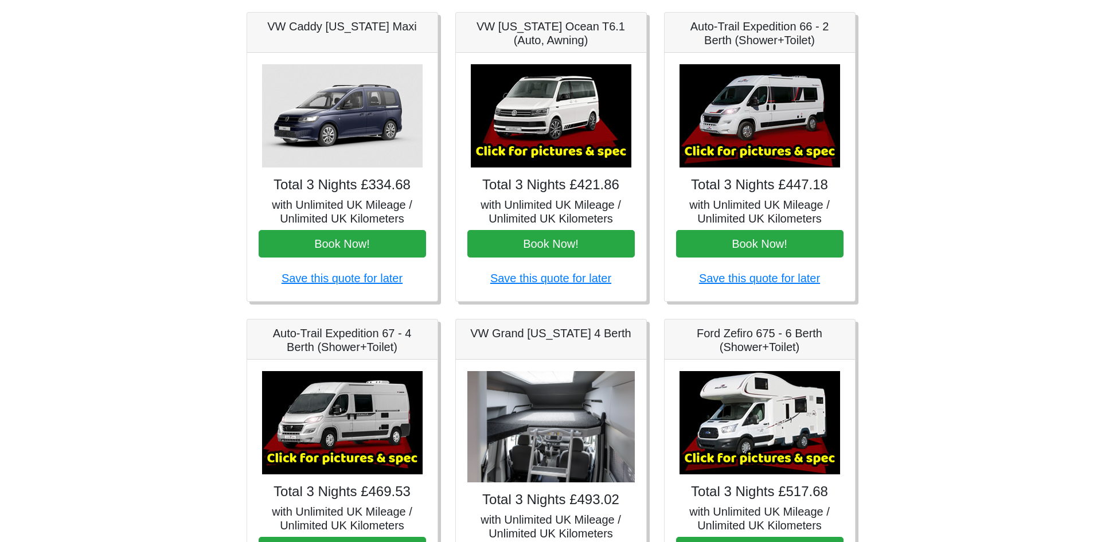
scroll to position [172, 0]
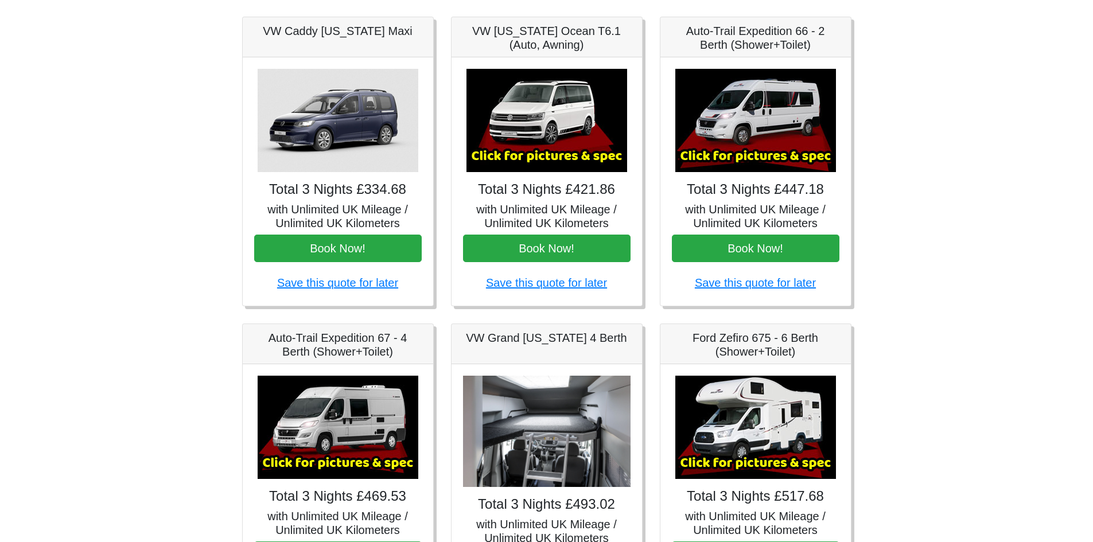
click at [751, 162] on img at bounding box center [755, 120] width 161 height 103
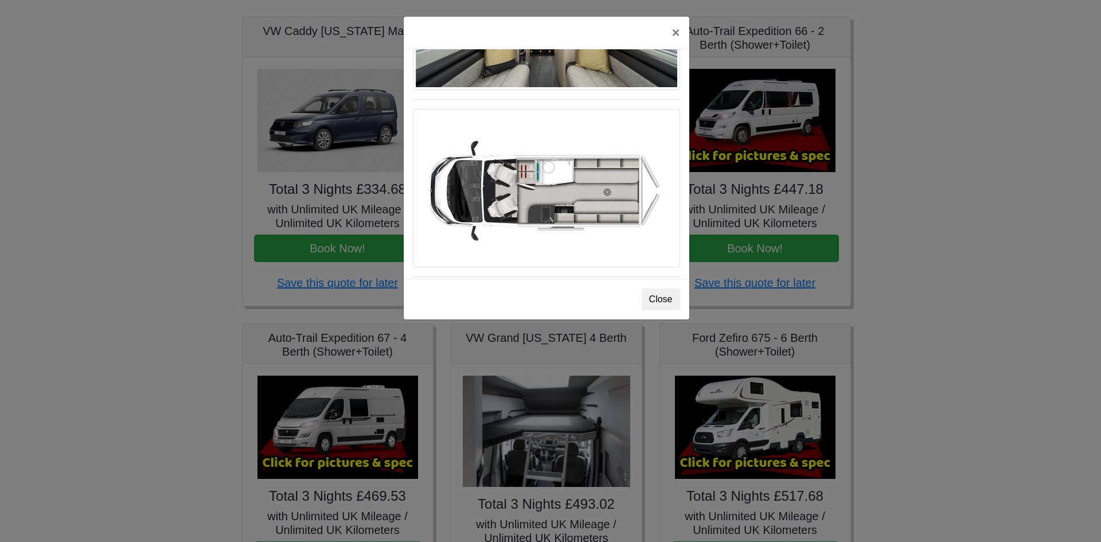
click at [752, 158] on div "× Fiat [PERSON_NAME] L 2 Spec TECHNICAL DATA Engine: Fiat Ducato 115bhp, 2 litr…" at bounding box center [550, 271] width 1101 height 542
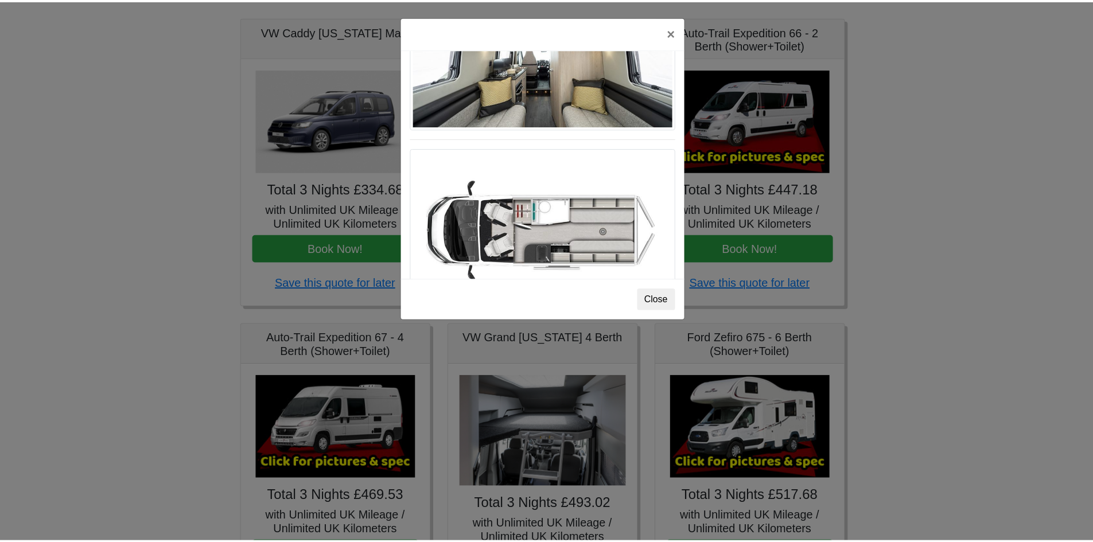
scroll to position [164, 0]
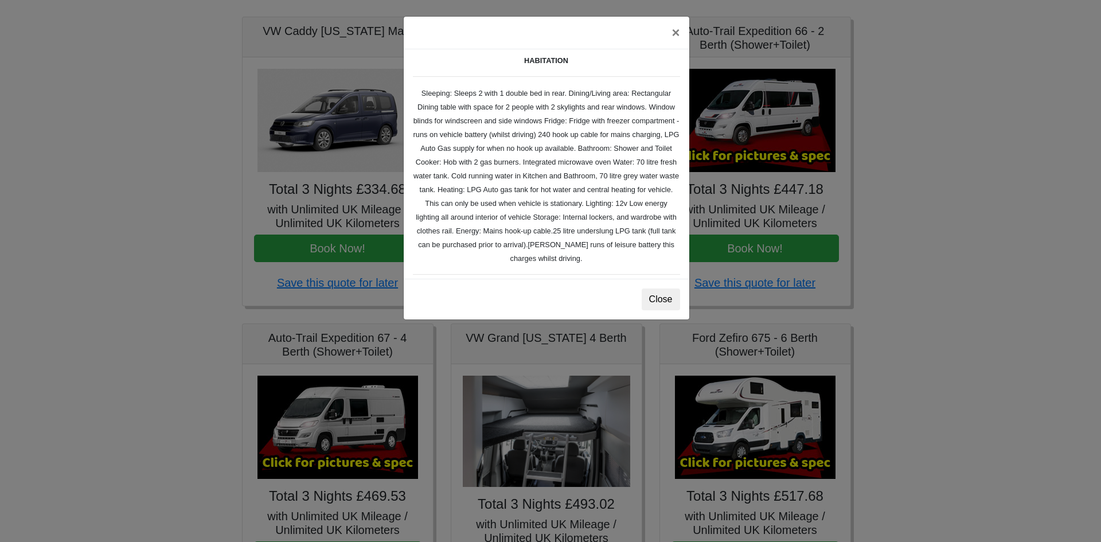
click at [882, 99] on div "× Fiat [PERSON_NAME] L 2 Spec TECHNICAL DATA Engine: Fiat Ducato 115bhp, 2 litr…" at bounding box center [550, 271] width 1101 height 542
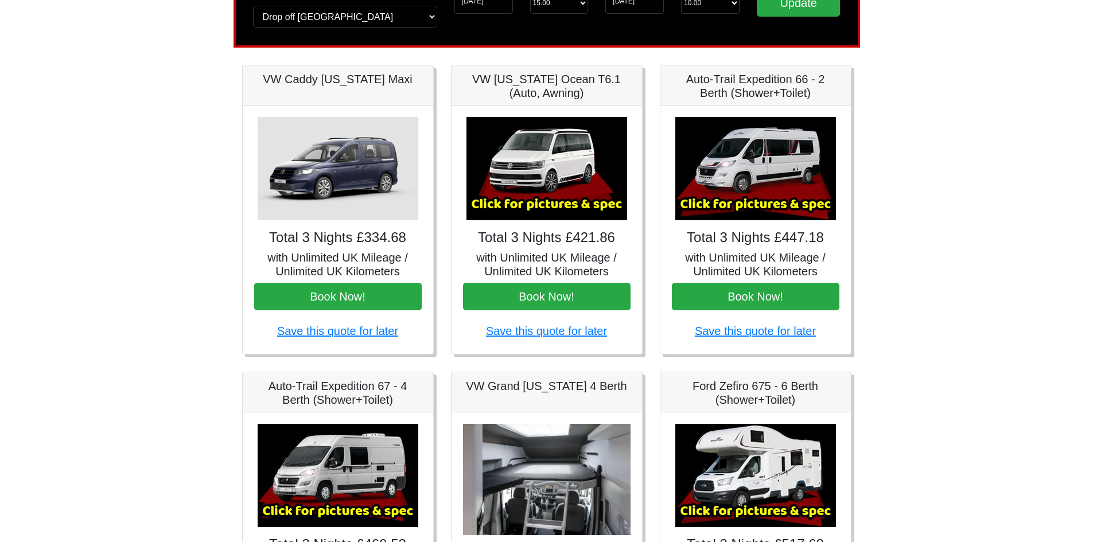
scroll to position [57, 0]
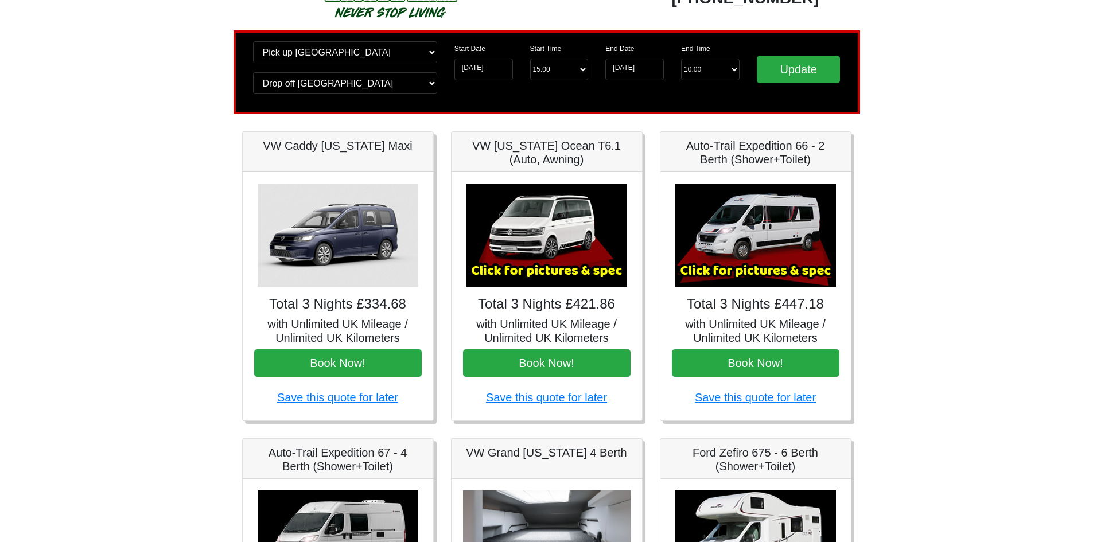
click at [758, 189] on img at bounding box center [755, 235] width 161 height 103
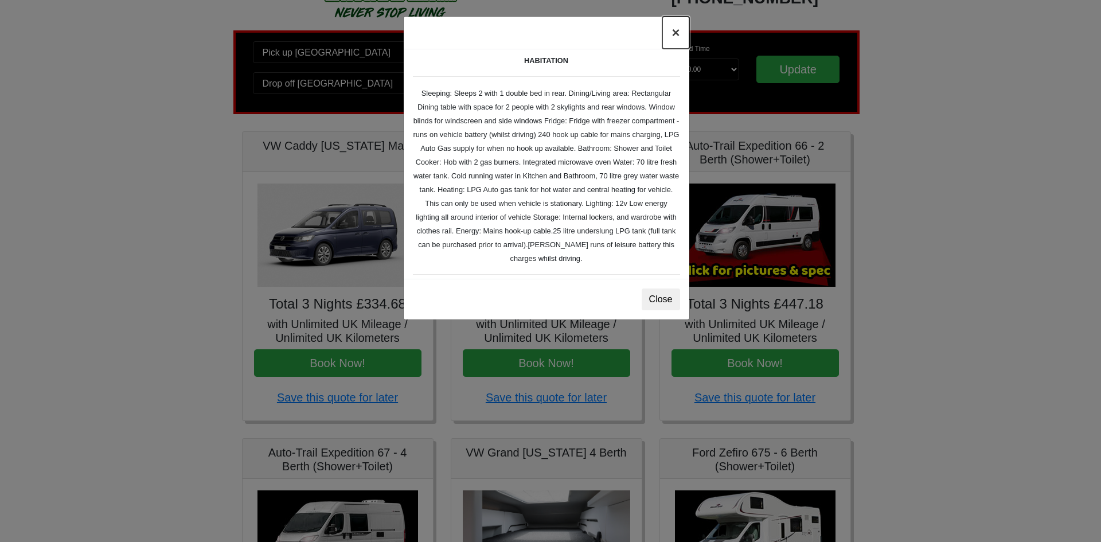
click at [676, 39] on button "×" at bounding box center [675, 33] width 26 height 32
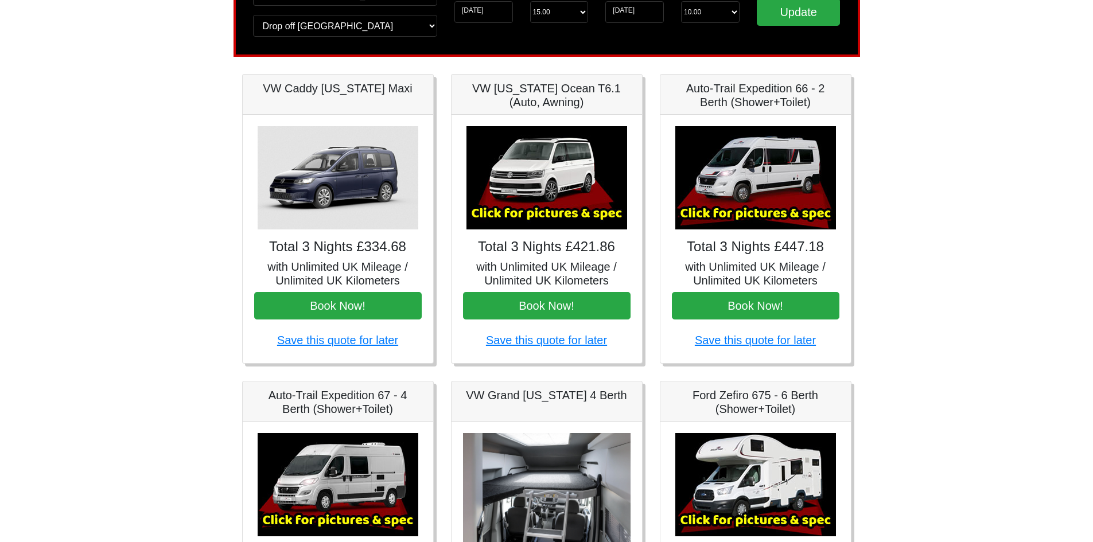
scroll to position [172, 0]
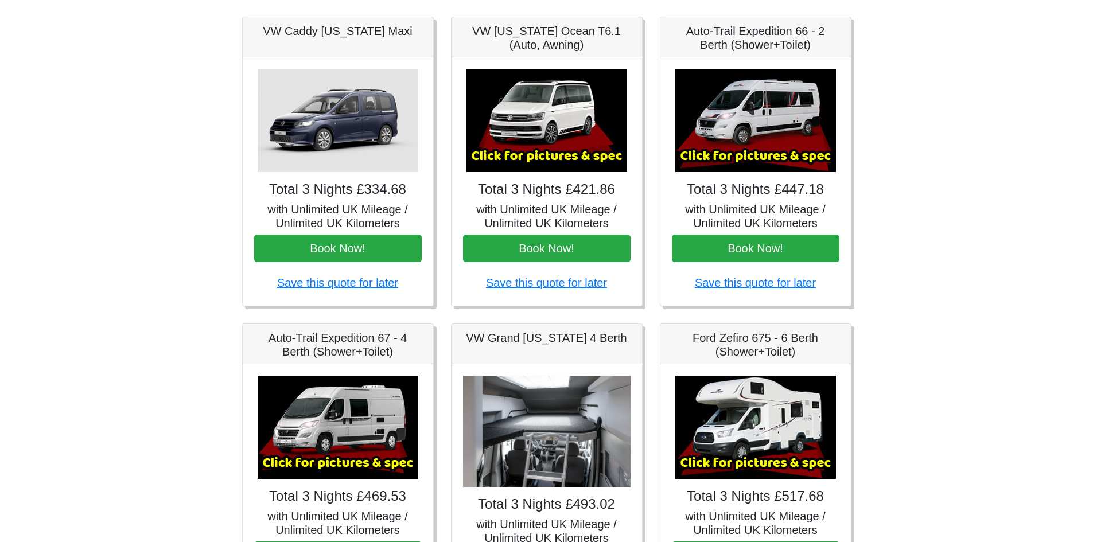
click at [367, 439] on img at bounding box center [338, 427] width 161 height 103
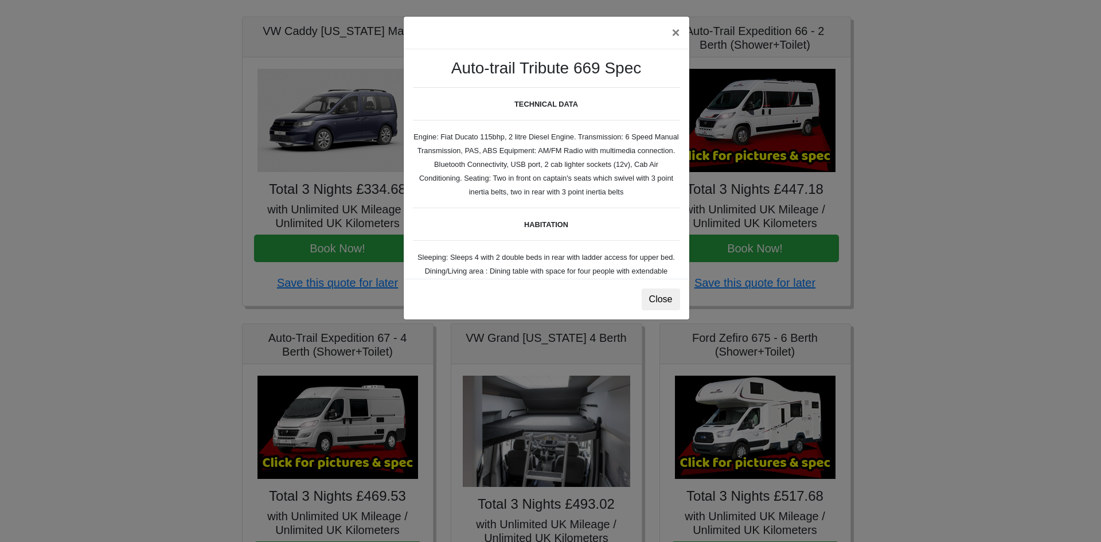
click at [732, 74] on div "× Auto-trail Tribute 669 Spec TECHNICAL DATA Engine: Fiat Ducato 115bhp, 2 litr…" at bounding box center [550, 271] width 1101 height 542
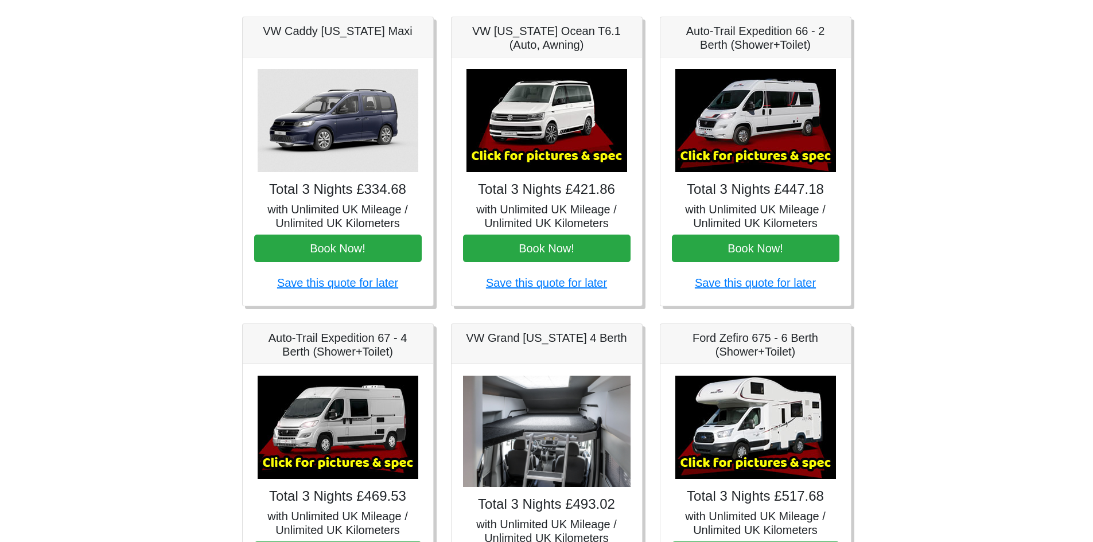
click at [762, 135] on img at bounding box center [755, 120] width 161 height 103
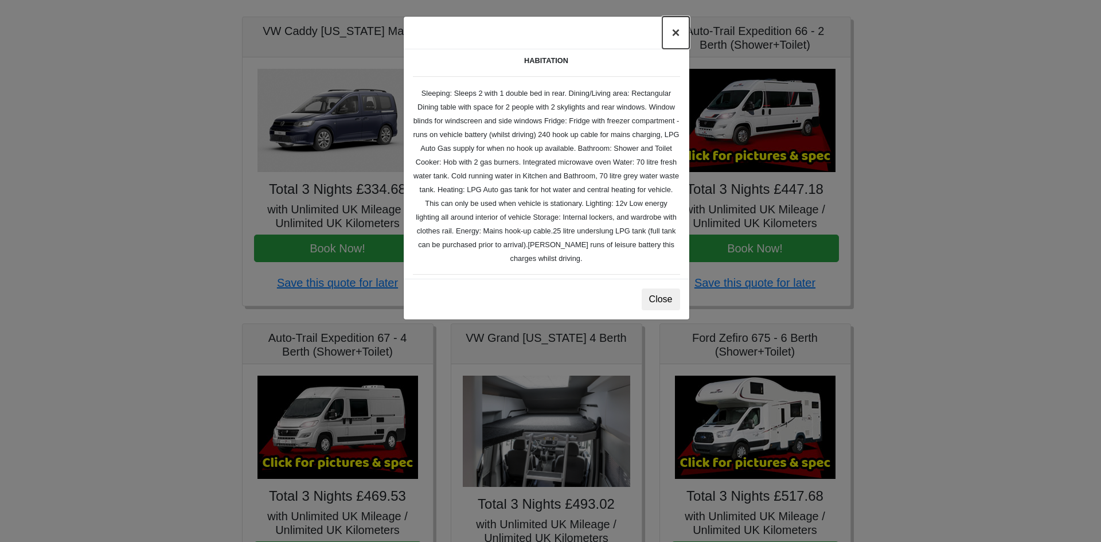
click at [674, 33] on button "×" at bounding box center [675, 33] width 26 height 32
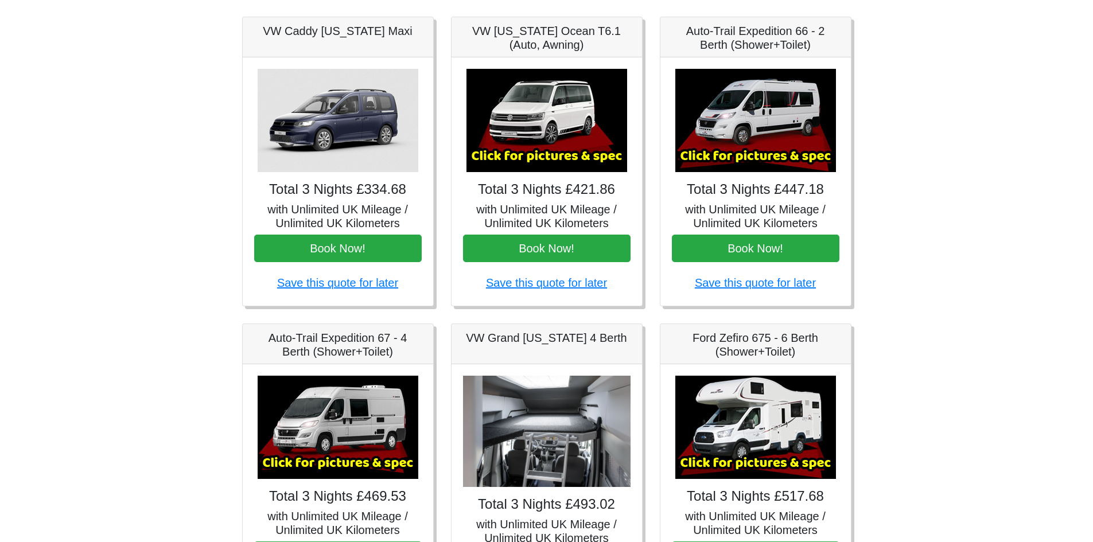
click at [534, 104] on img at bounding box center [546, 120] width 161 height 103
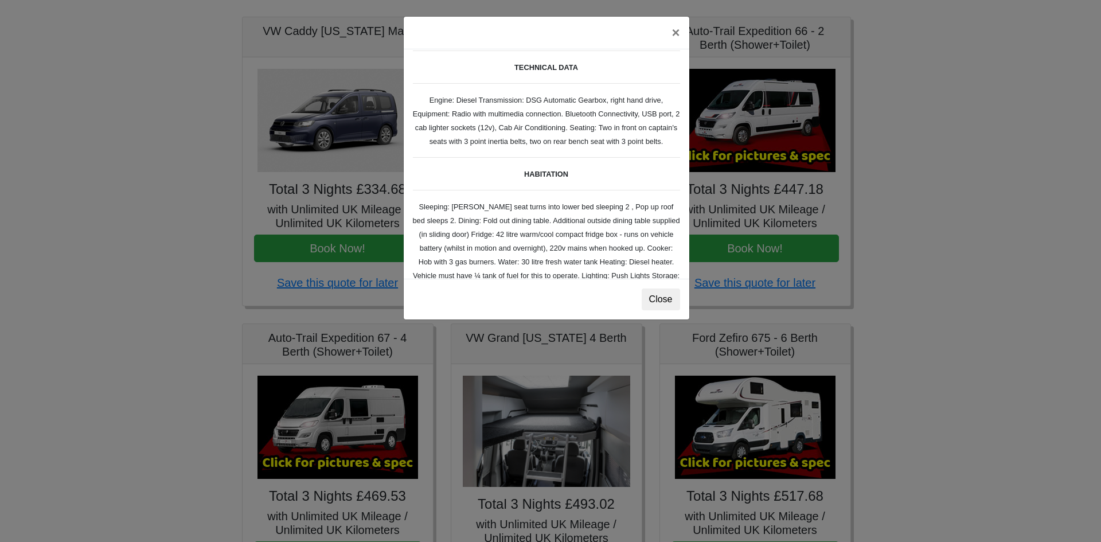
scroll to position [57, 0]
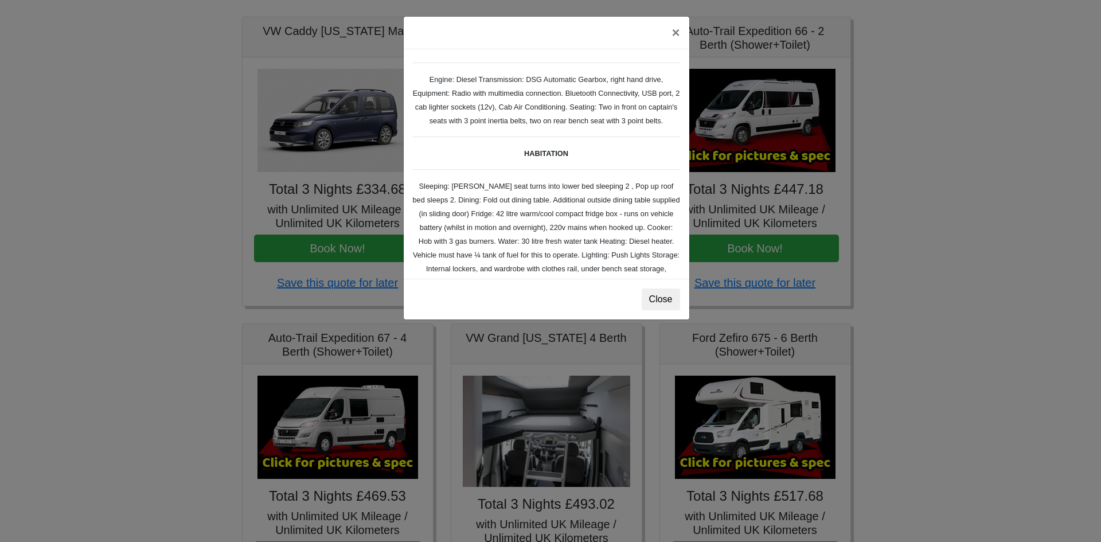
click at [840, 224] on div "× VW [US_STATE] Ocean T6 Spec TECHNICAL DATA Engine: Diesel Transmission: DSG A…" at bounding box center [550, 271] width 1101 height 542
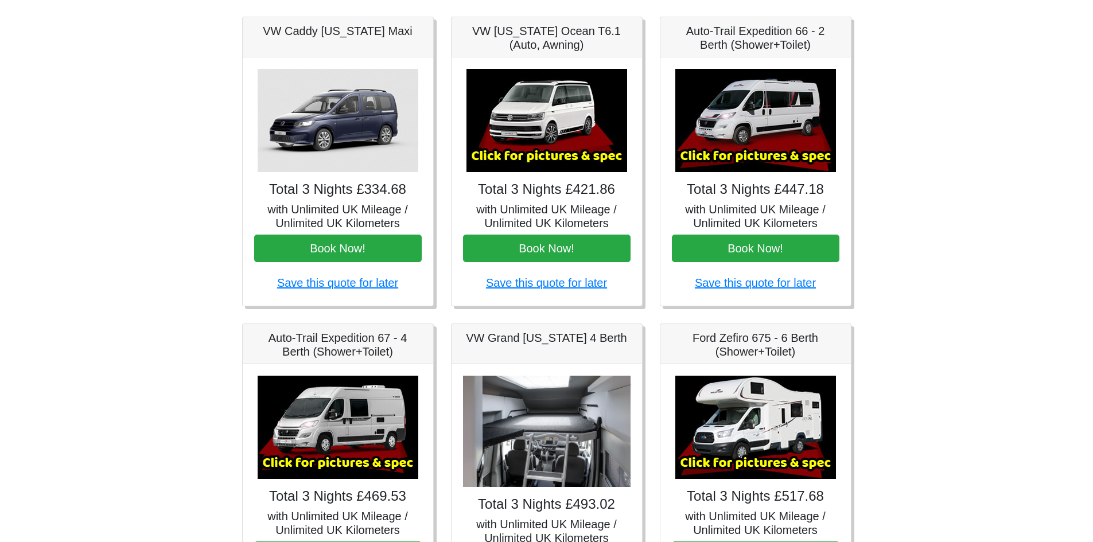
click at [750, 104] on img at bounding box center [755, 120] width 161 height 103
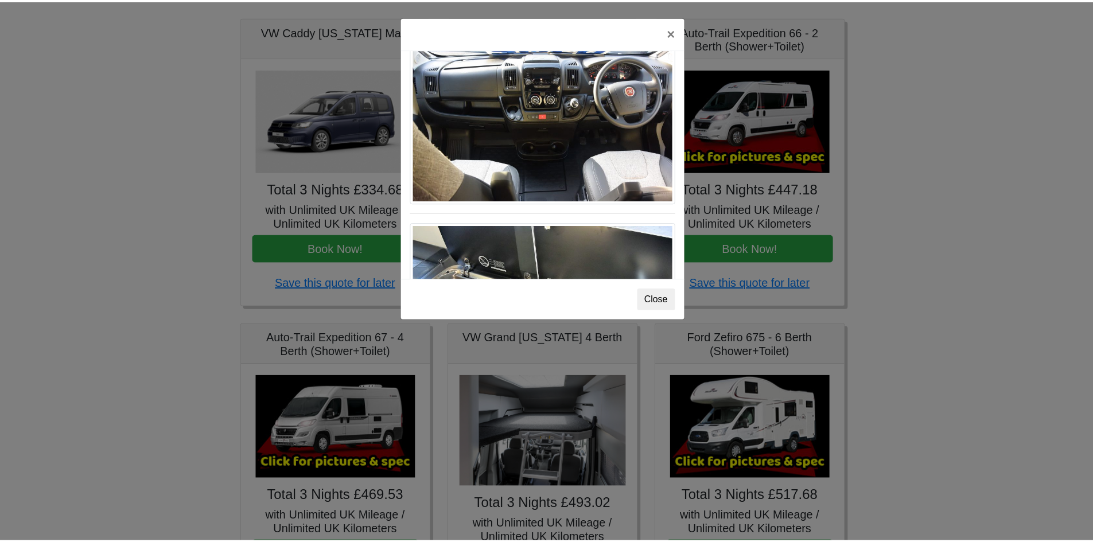
scroll to position [1193, 0]
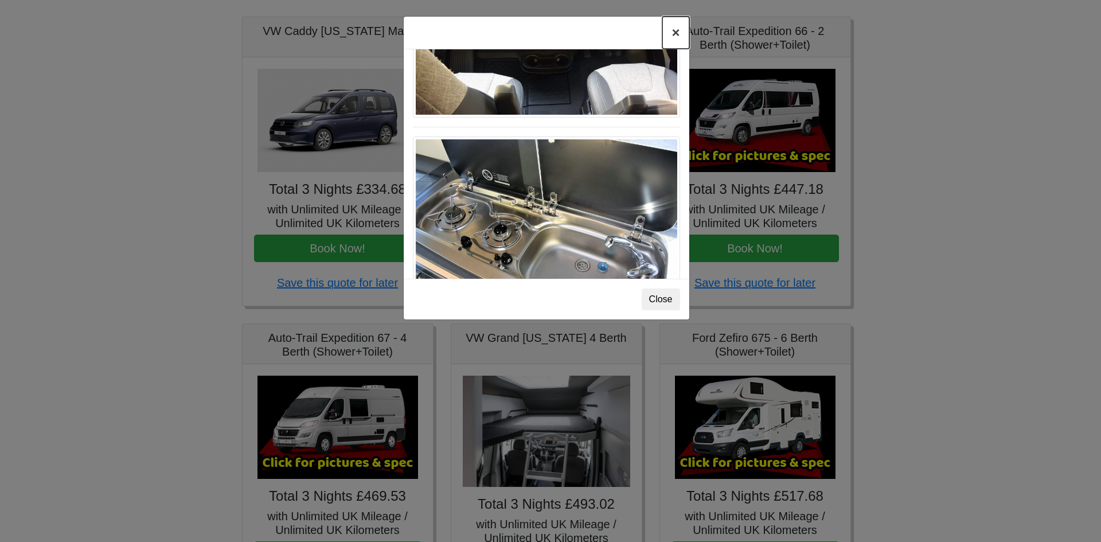
click at [673, 32] on button "×" at bounding box center [675, 33] width 26 height 32
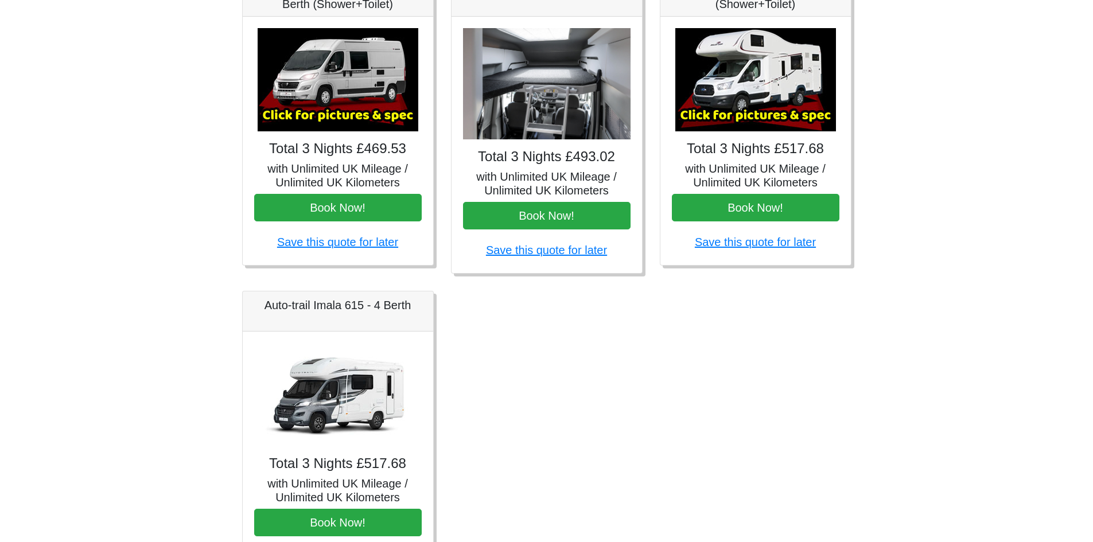
scroll to position [603, 0]
